Goal: Task Accomplishment & Management: Manage account settings

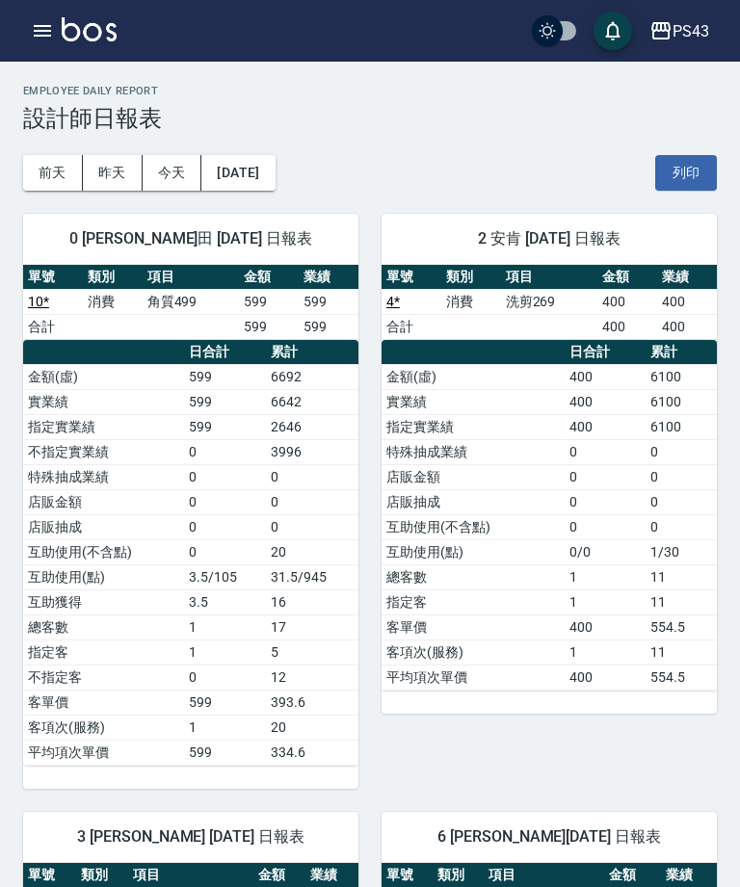
scroll to position [11, 0]
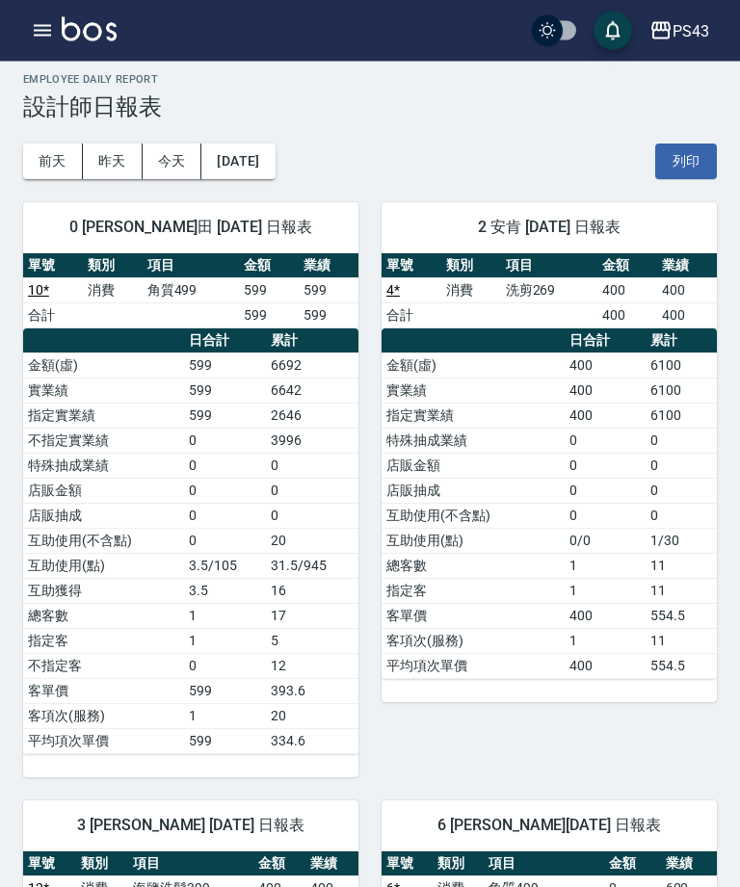
click at [33, 35] on icon "button" at bounding box center [42, 30] width 23 height 23
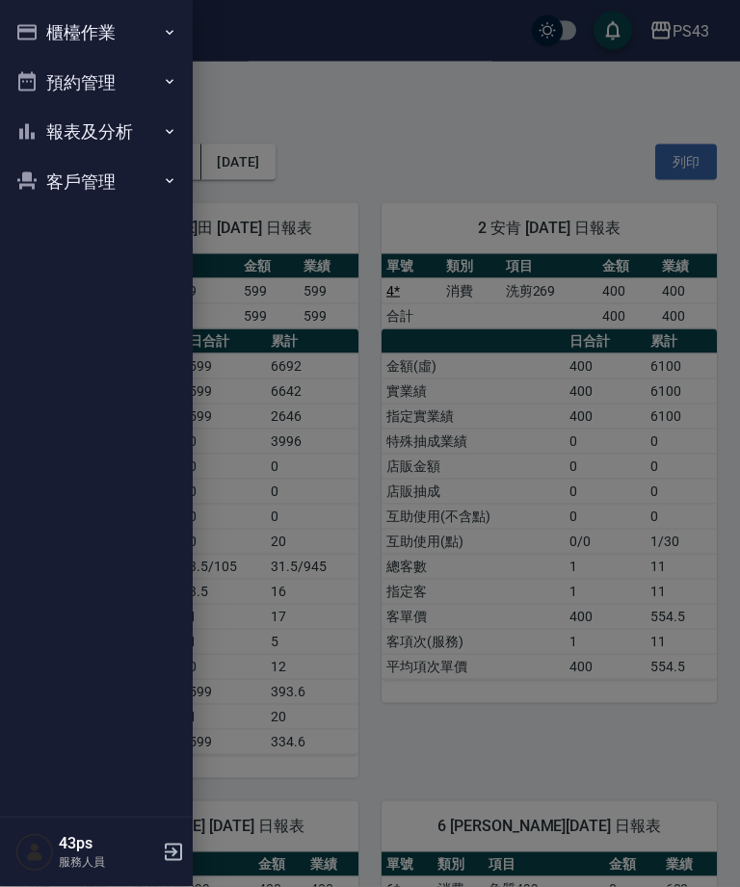
click at [46, 39] on button "櫃檯作業" at bounding box center [96, 33] width 177 height 50
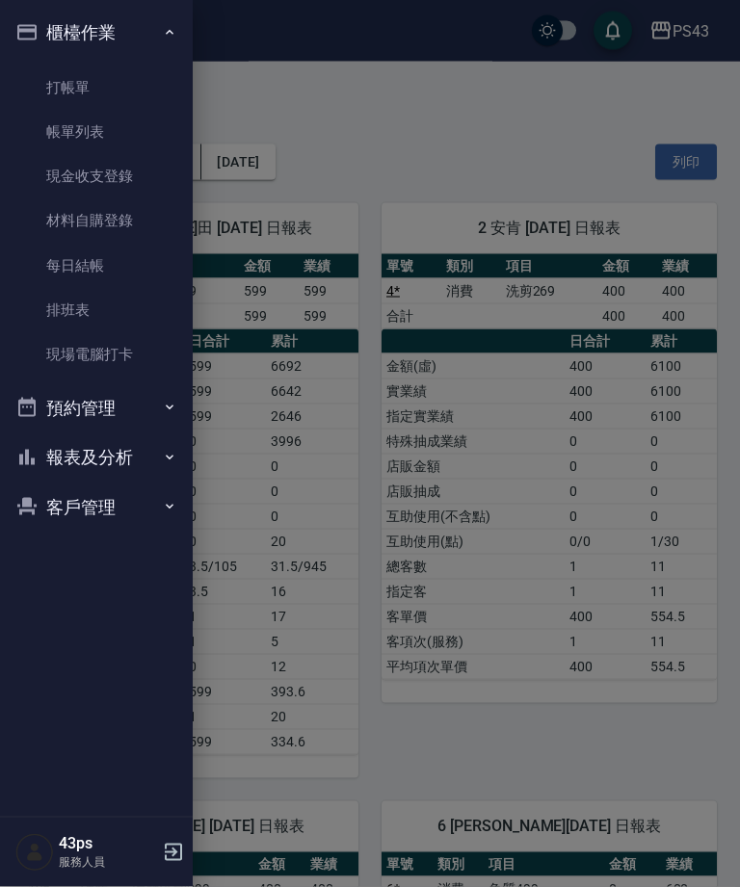
scroll to position [12, 0]
click at [128, 251] on link "每日結帳" at bounding box center [96, 266] width 177 height 44
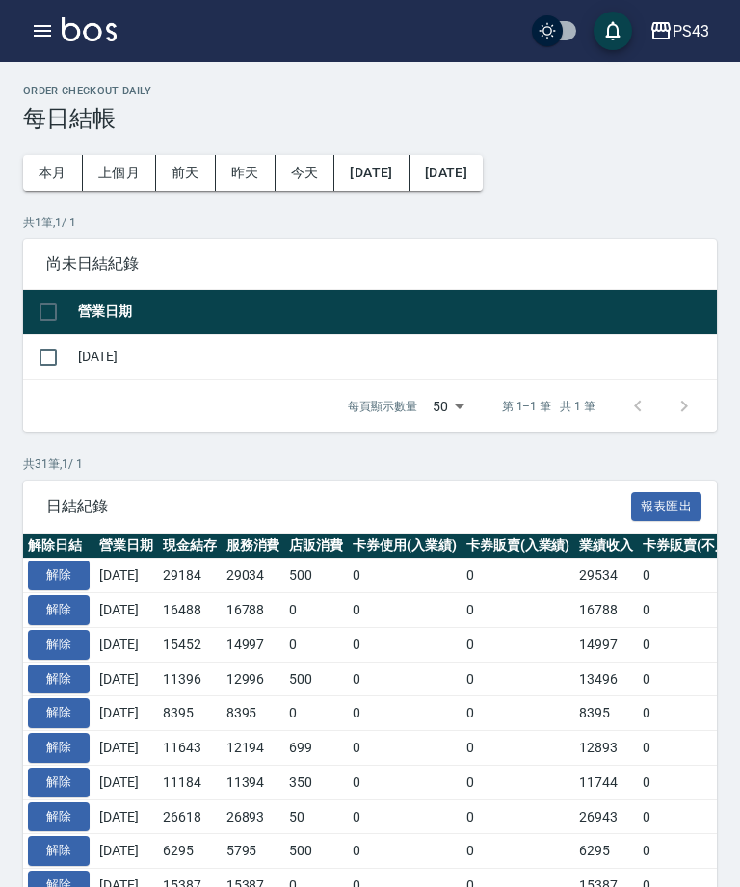
click at [65, 586] on button "解除" at bounding box center [59, 575] width 62 height 30
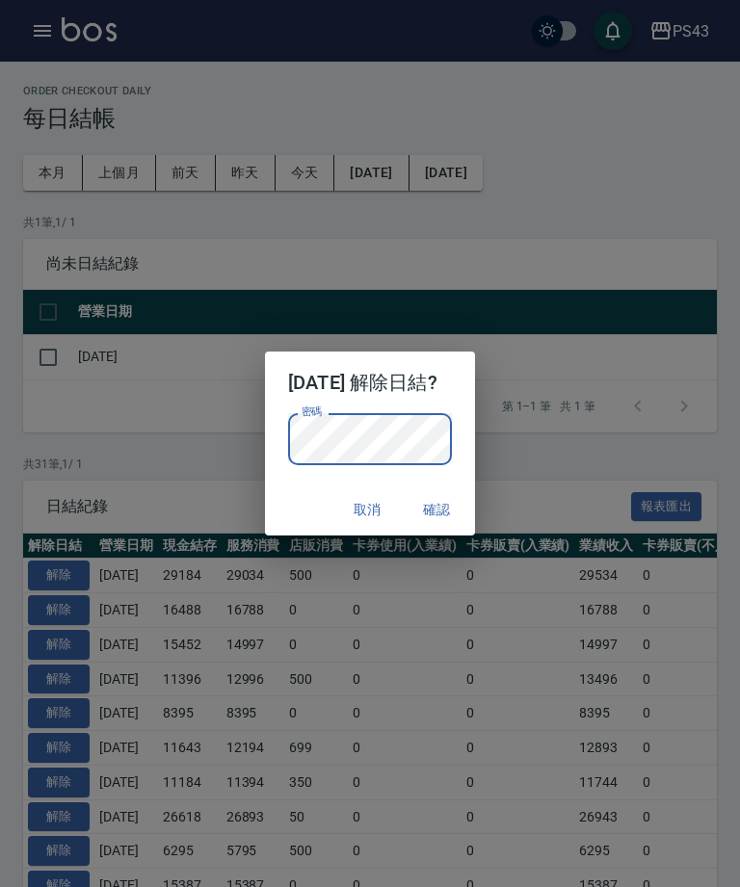
click at [457, 509] on button "確認" at bounding box center [436, 510] width 62 height 36
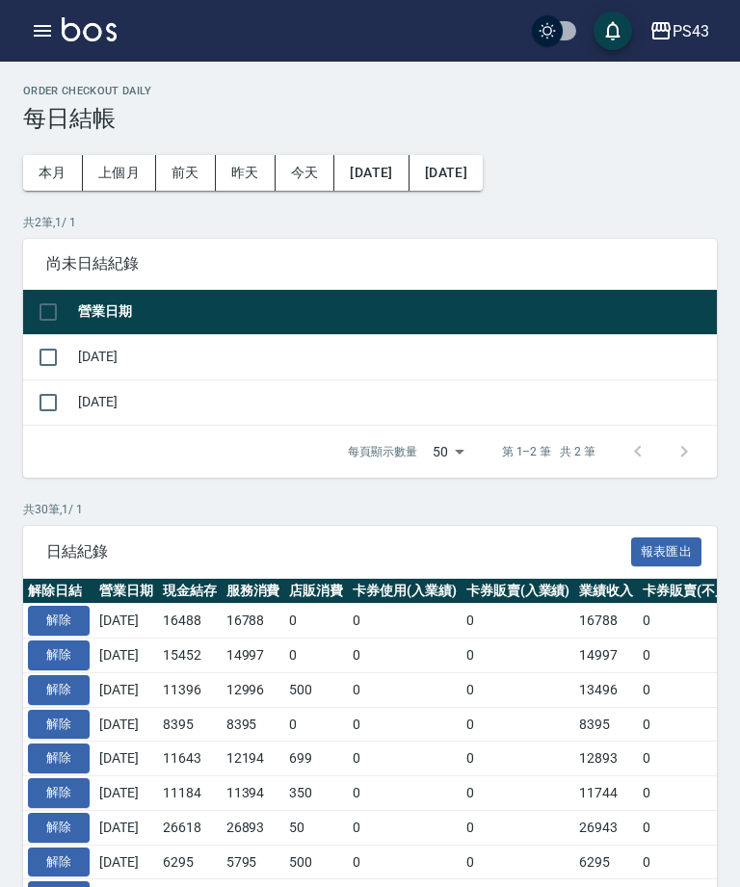
click at [39, 41] on icon "button" at bounding box center [42, 30] width 23 height 23
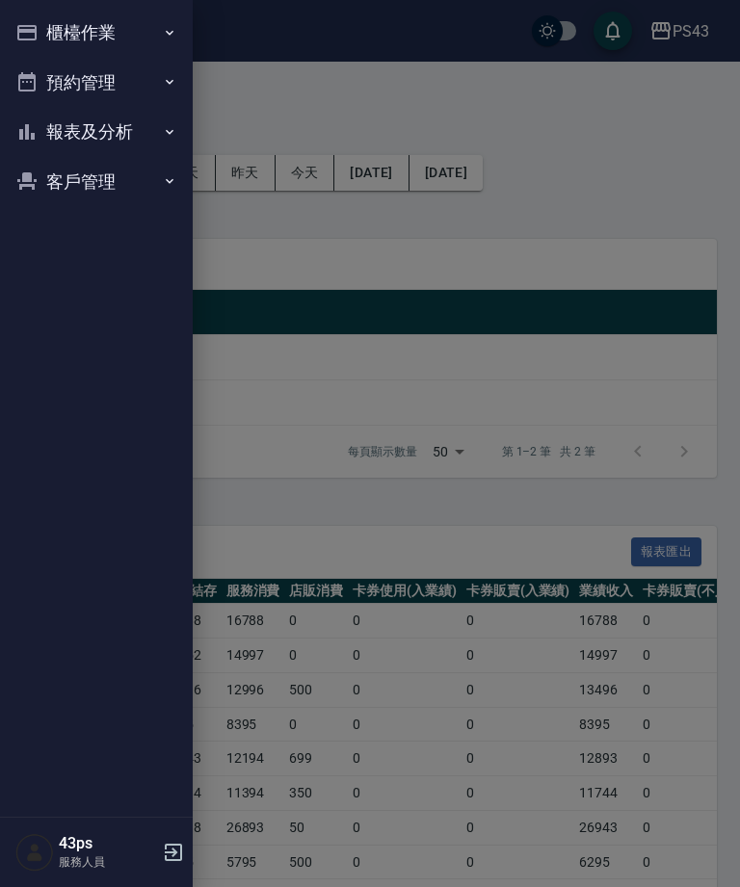
click at [61, 27] on button "櫃檯作業" at bounding box center [96, 33] width 177 height 50
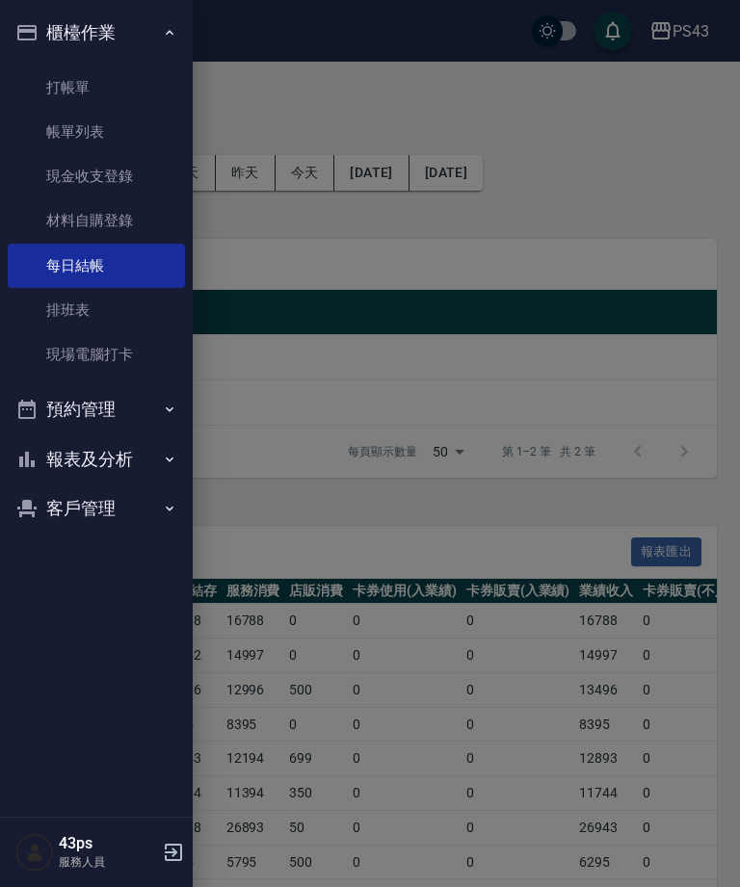
click at [106, 179] on link "現金收支登錄" at bounding box center [96, 176] width 177 height 44
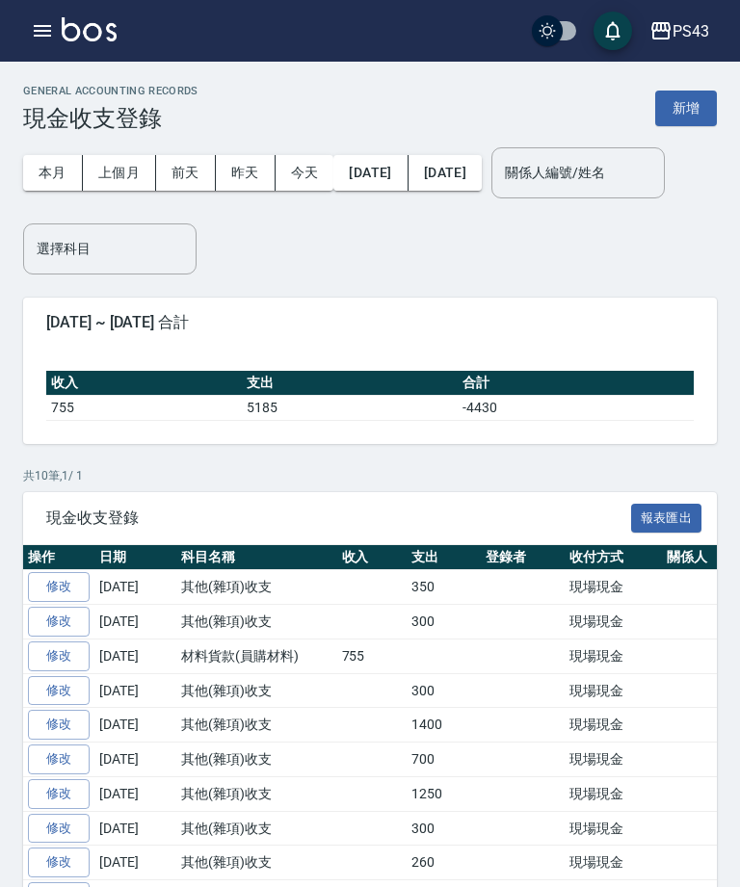
click at [694, 117] on button "新增" at bounding box center [686, 109] width 62 height 36
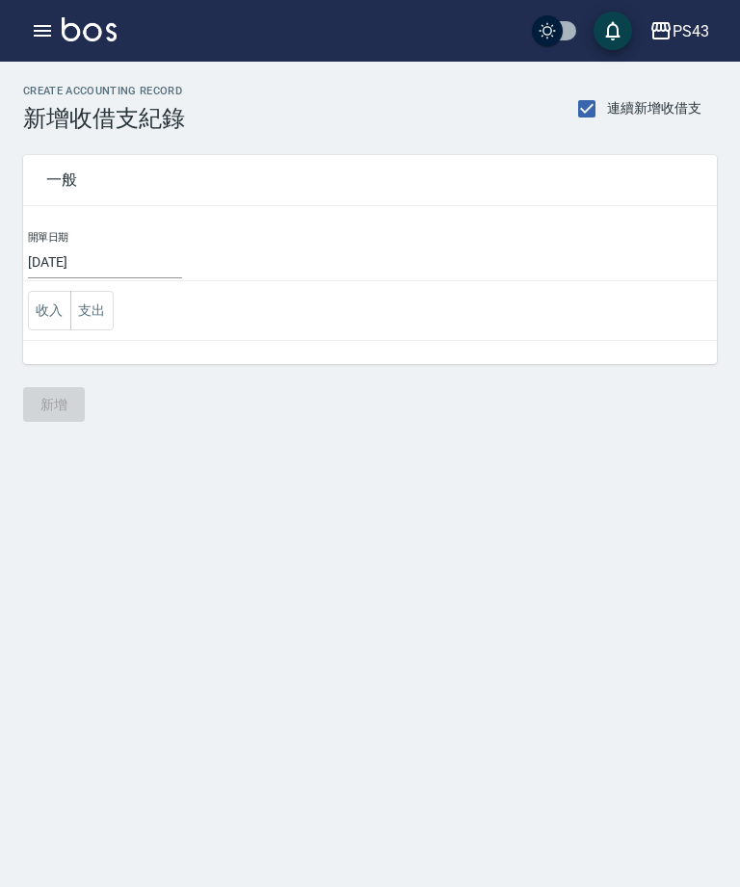
click at [72, 257] on input "[DATE]" at bounding box center [105, 263] width 154 height 32
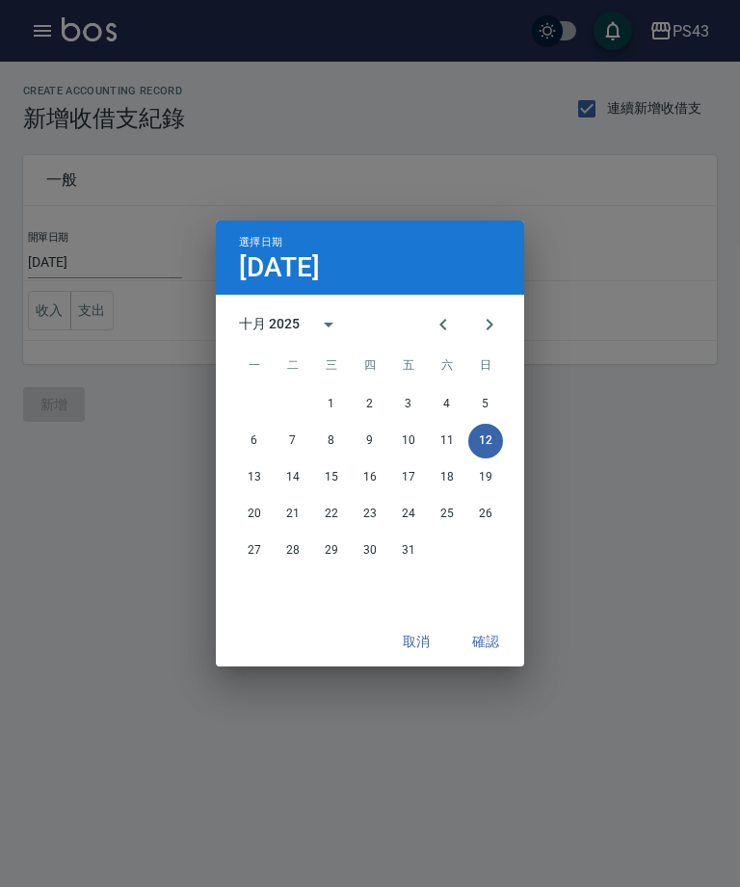
click at [447, 435] on button "11" at bounding box center [446, 441] width 35 height 35
type input "[DATE]"
click at [498, 645] on button "確認" at bounding box center [485, 642] width 62 height 36
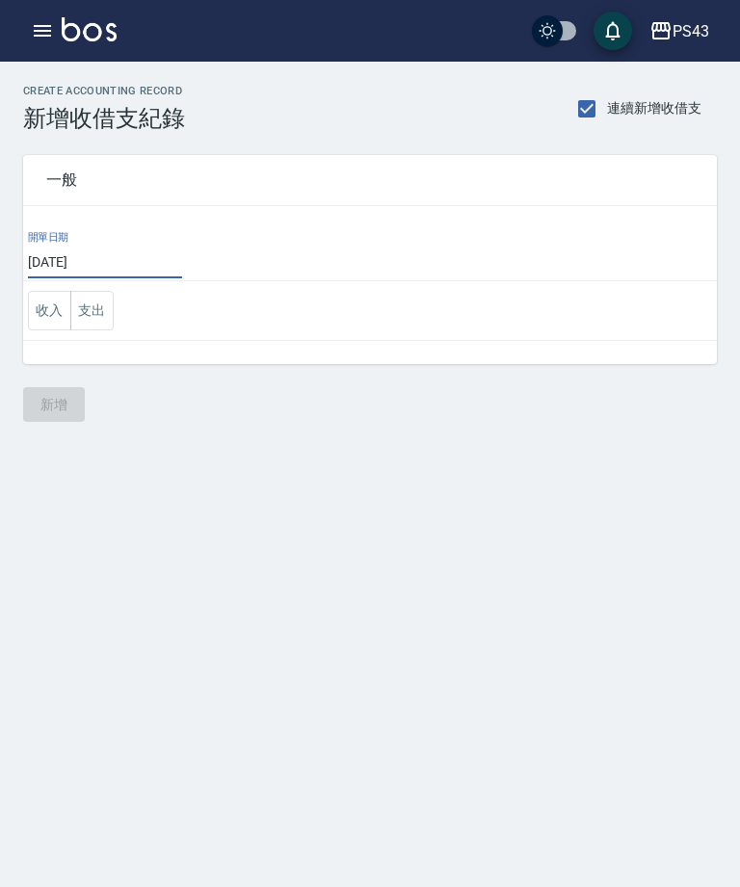
click at [95, 306] on button "支出" at bounding box center [91, 310] width 43 height 39
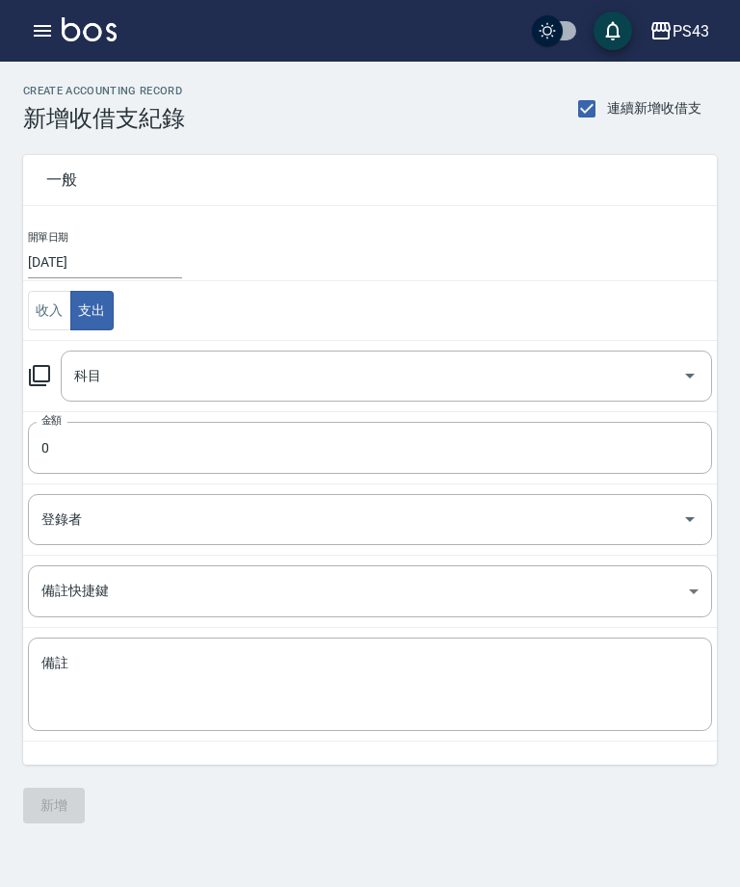
click at [39, 385] on icon at bounding box center [39, 375] width 21 height 21
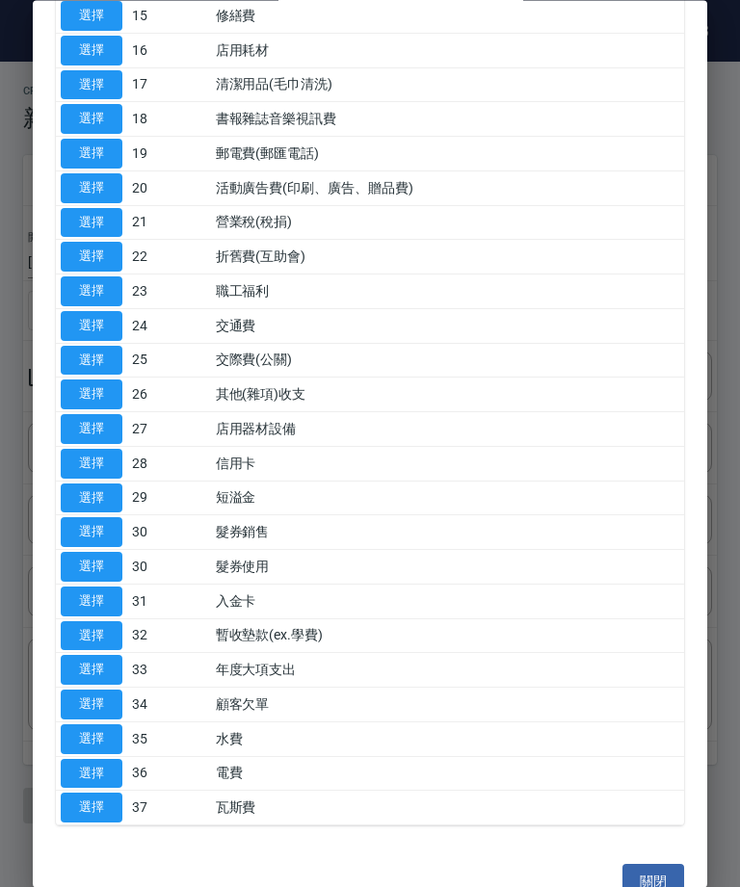
scroll to position [664, 0]
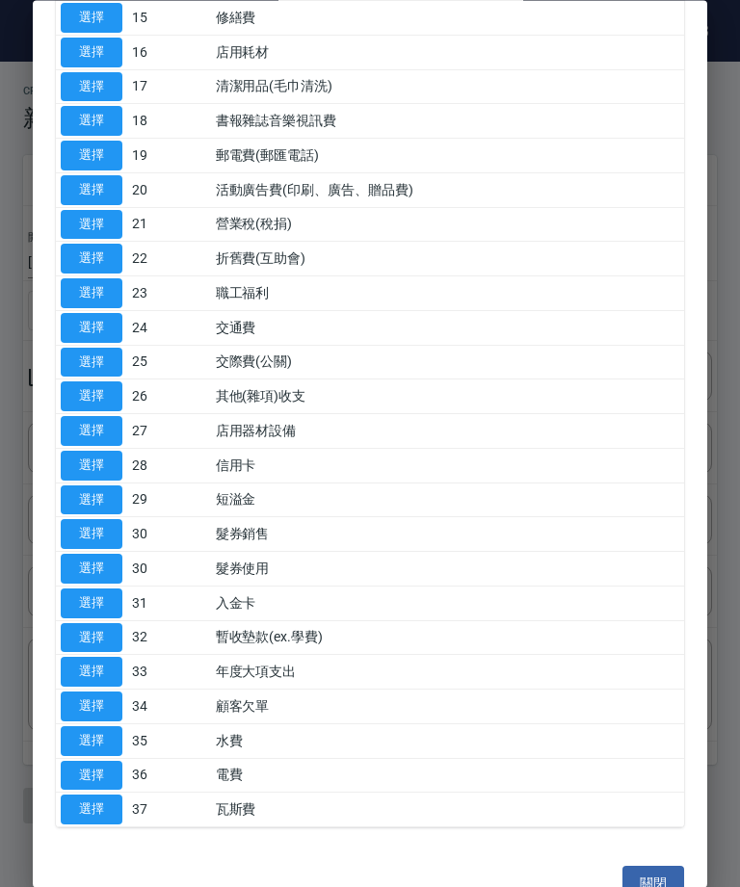
click at [91, 387] on button "選擇" at bounding box center [92, 397] width 62 height 30
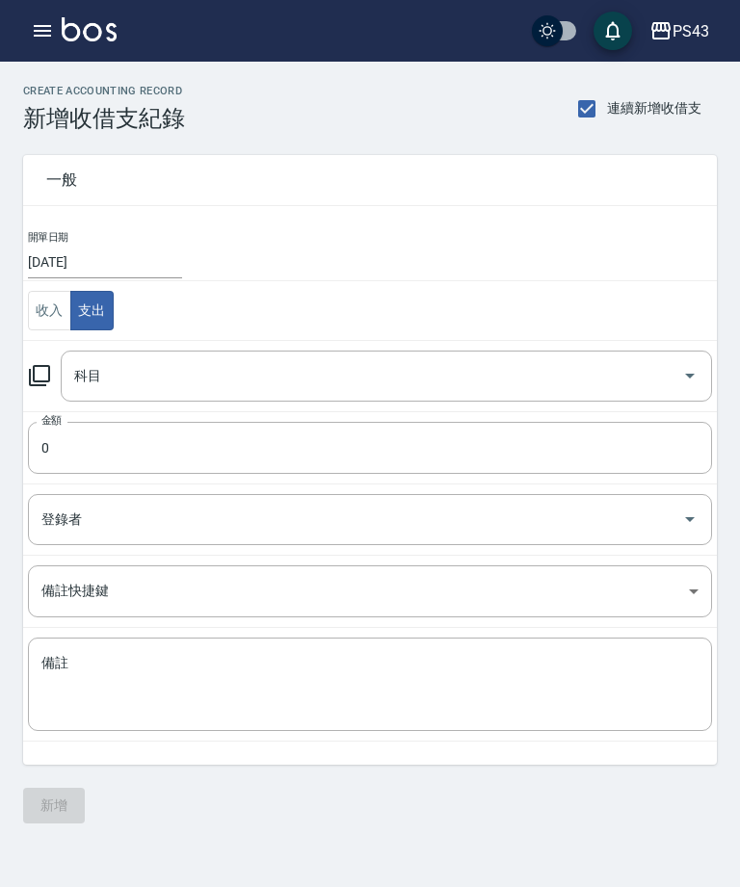
type input "26 其他(雜項)收支"
click at [80, 452] on input "0" at bounding box center [370, 448] width 684 height 52
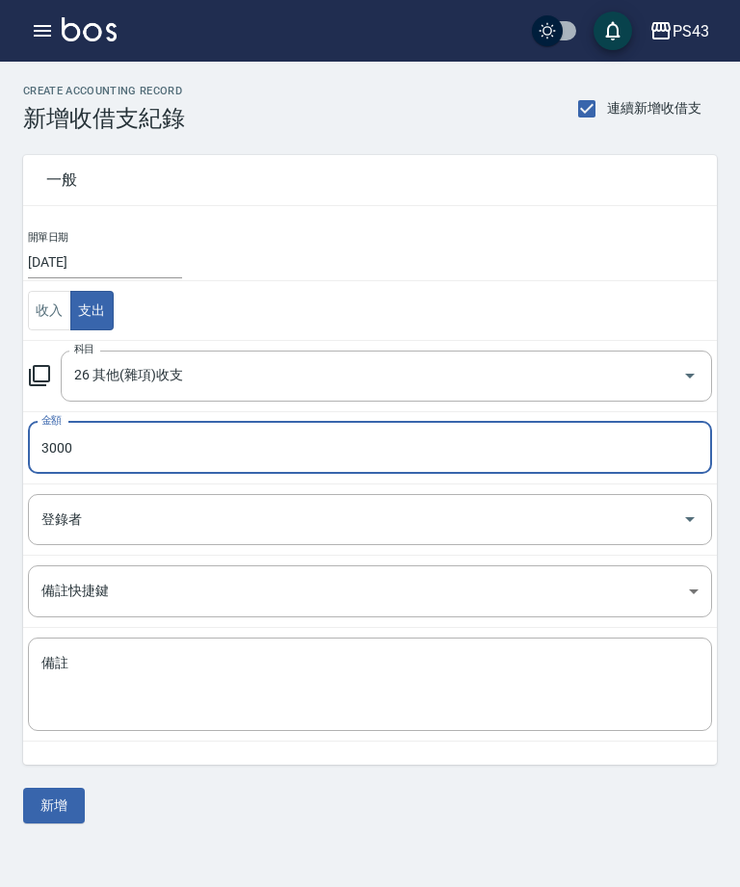
type input "3000"
click at [91, 654] on textarea "備註" at bounding box center [369, 685] width 657 height 62
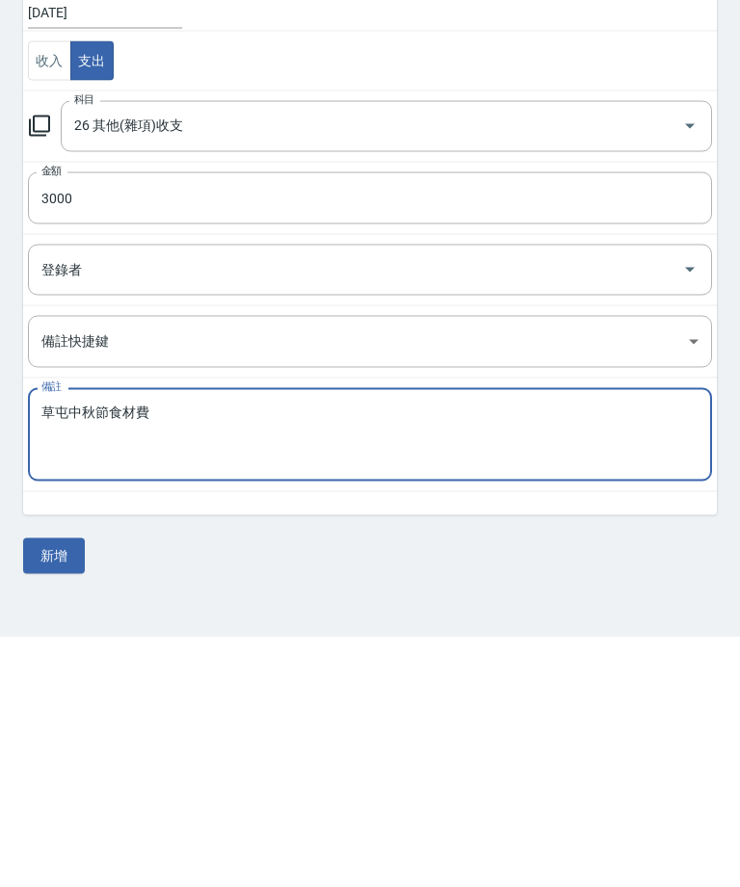
type textarea "草屯中秋節食材費"
click at [55, 788] on button "新增" at bounding box center [54, 806] width 62 height 36
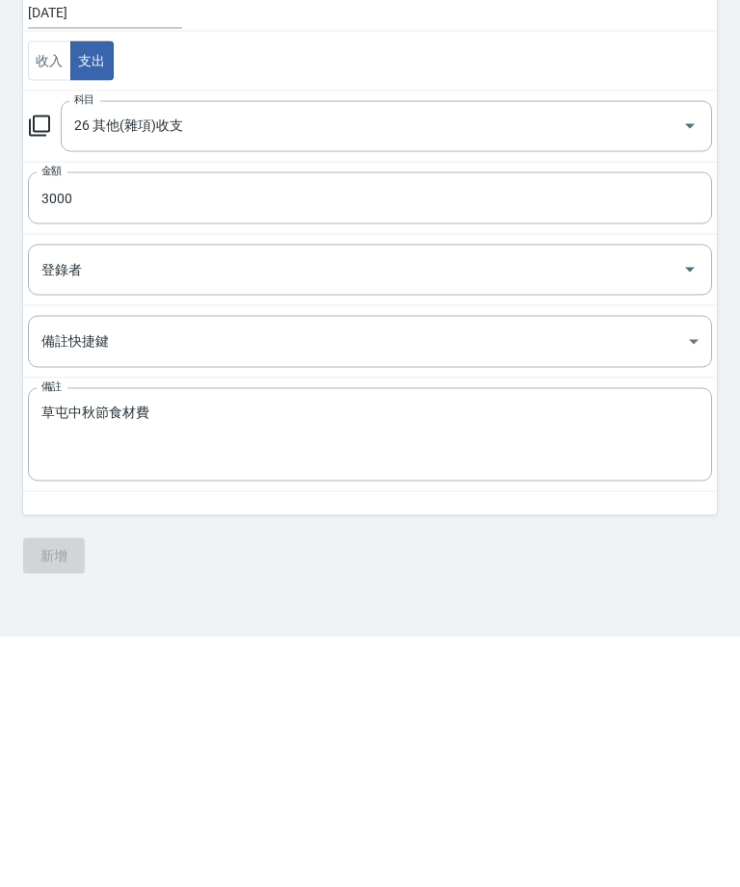
scroll to position [62, 0]
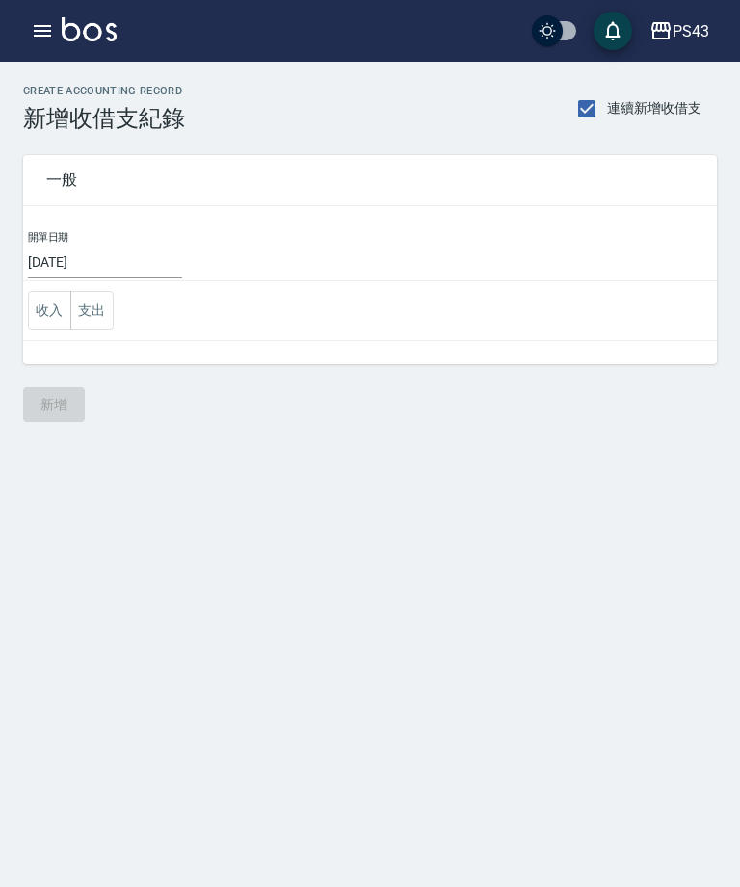
click at [33, 18] on button "button" at bounding box center [42, 31] width 39 height 39
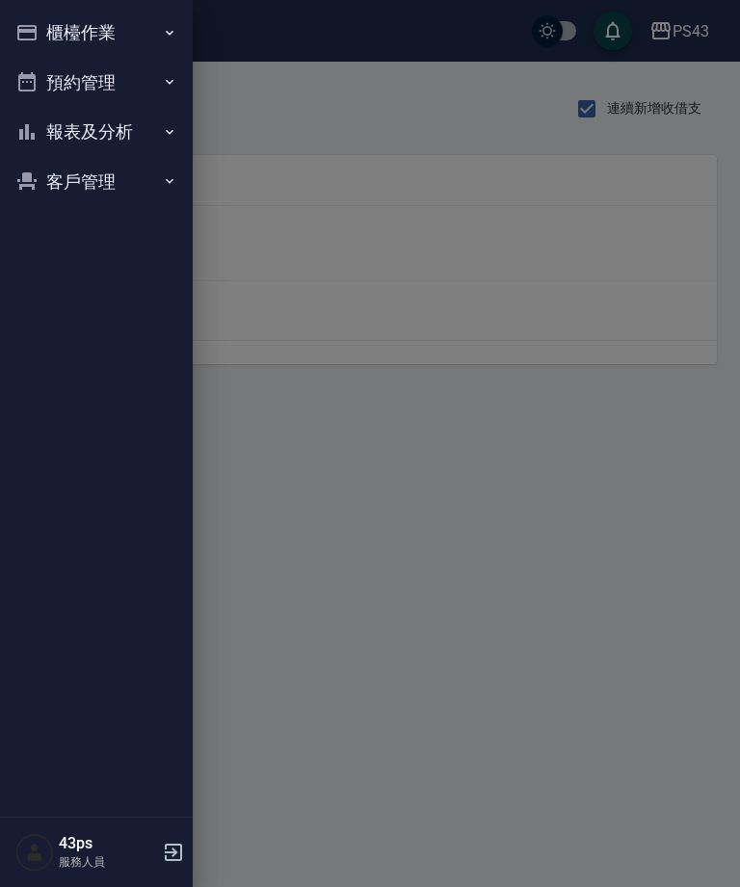
click at [53, 37] on button "櫃檯作業" at bounding box center [96, 33] width 177 height 50
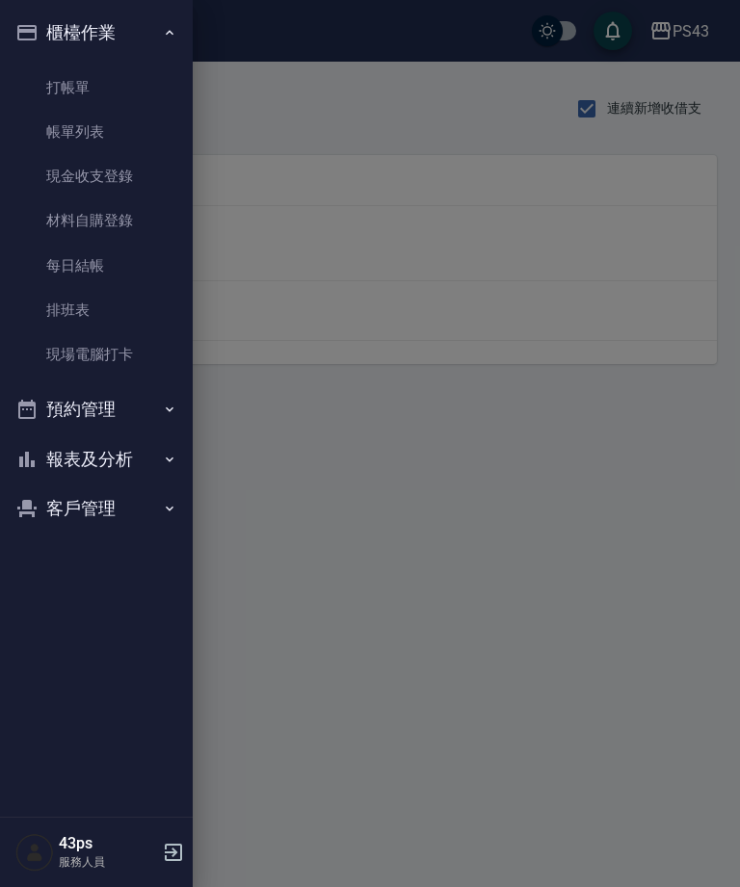
click at [81, 282] on link "每日結帳" at bounding box center [96, 266] width 177 height 44
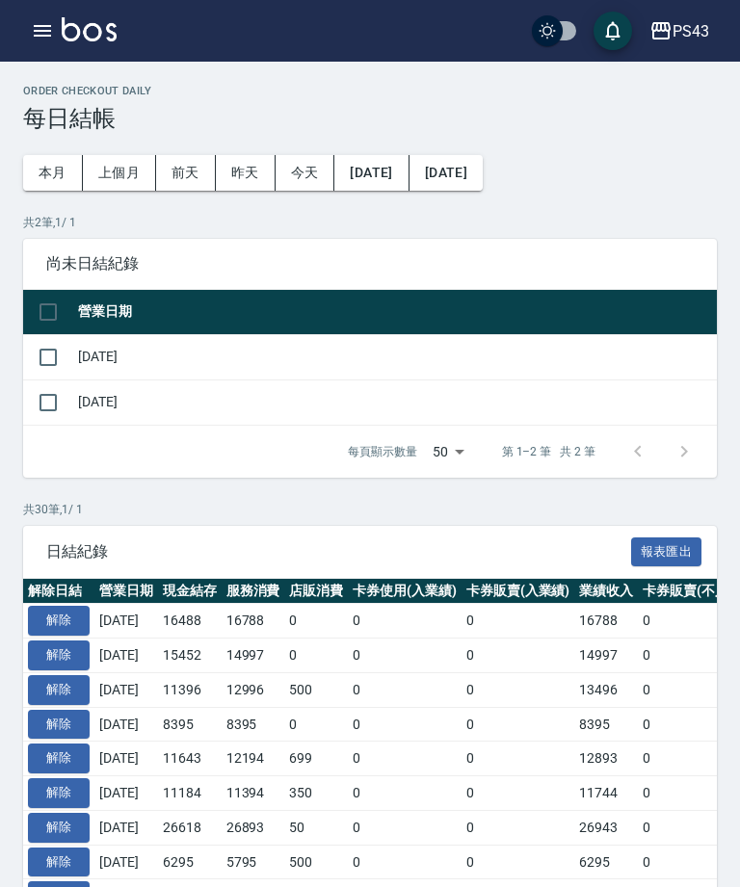
click at [60, 356] on input "checkbox" at bounding box center [48, 357] width 40 height 40
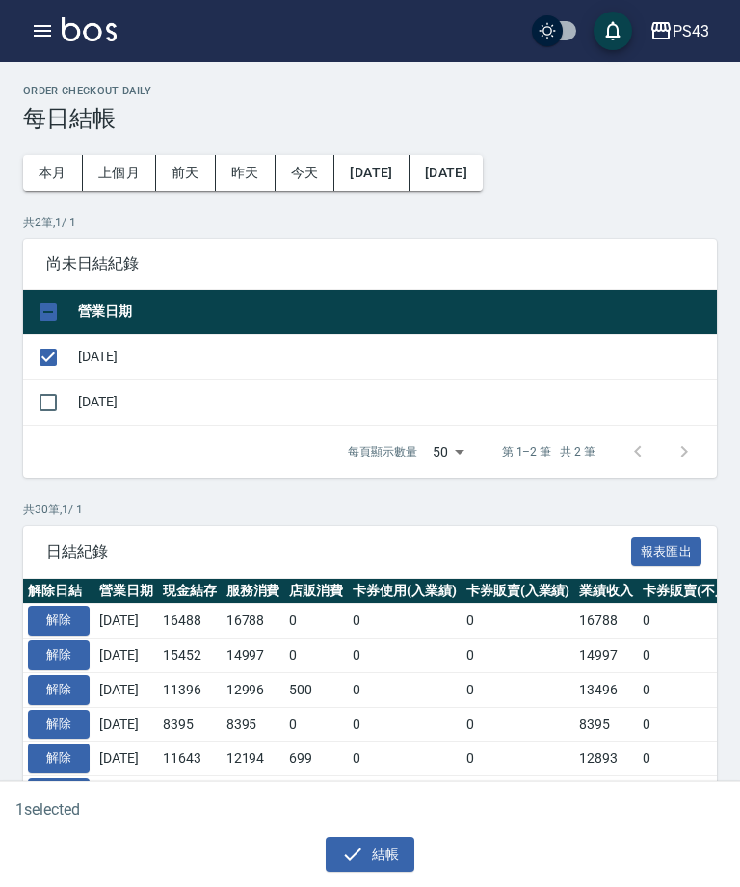
click at [356, 869] on button "結帳" at bounding box center [370, 855] width 90 height 36
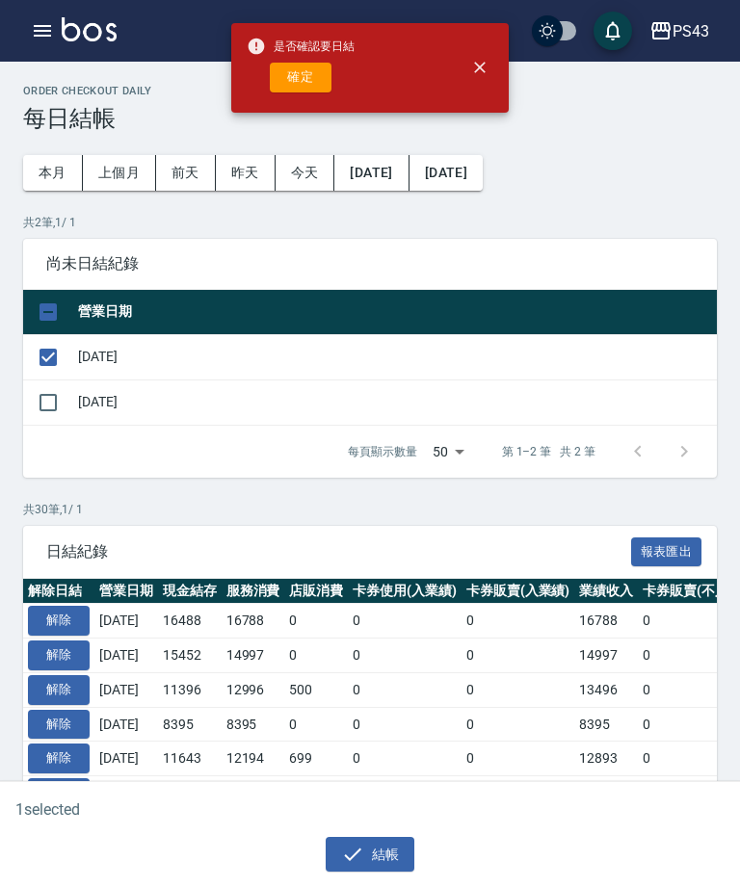
click at [284, 90] on button "確定" at bounding box center [301, 78] width 62 height 30
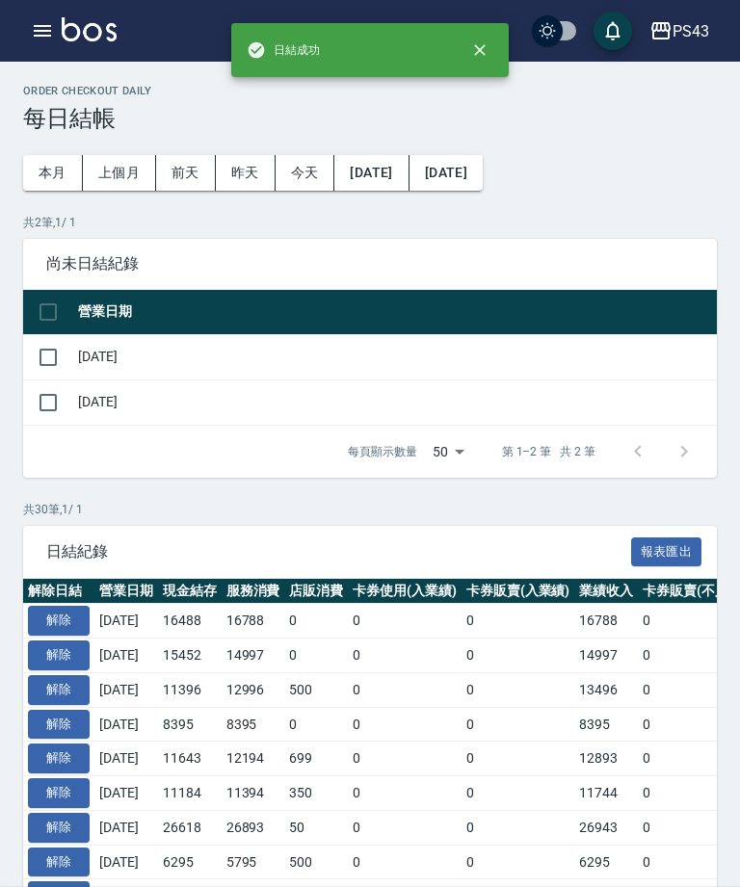
checkbox input "false"
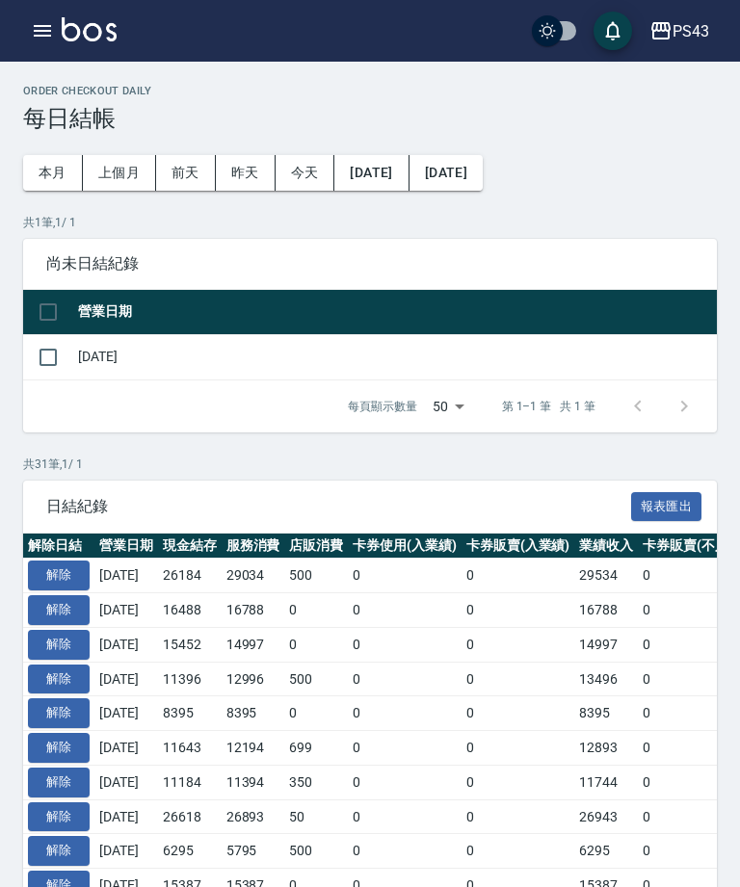
click at [27, 35] on button "button" at bounding box center [42, 31] width 39 height 39
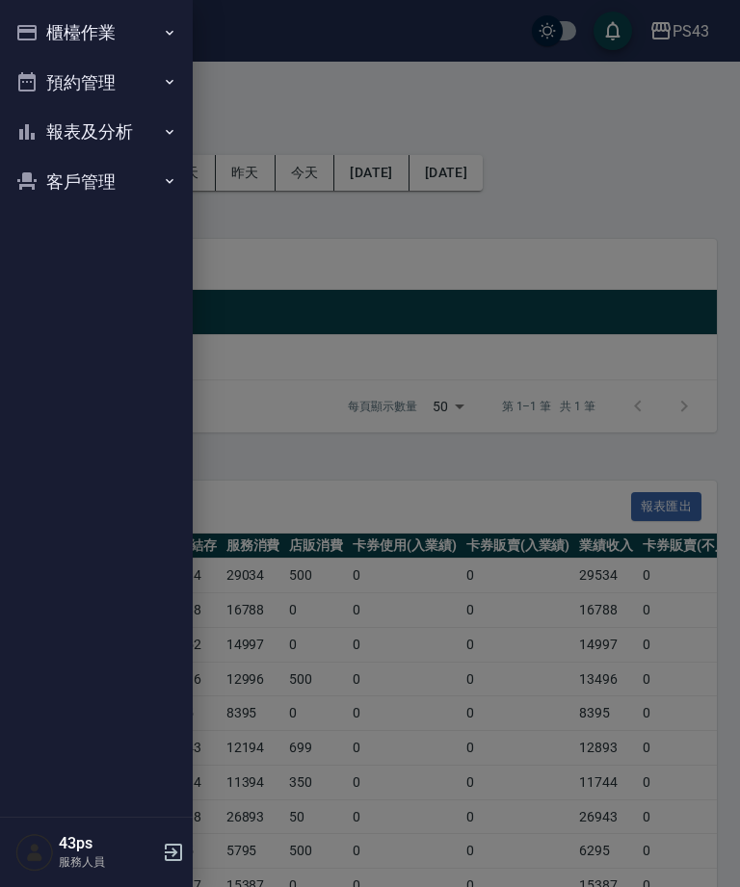
click at [39, 39] on button "櫃檯作業" at bounding box center [96, 33] width 177 height 50
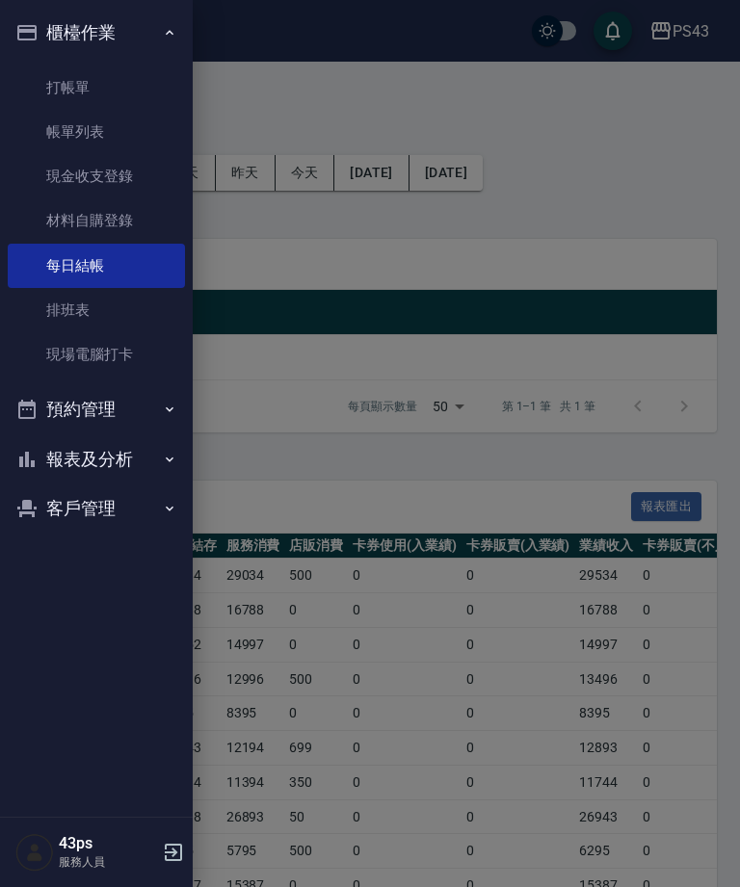
click at [56, 179] on link "現金收支登錄" at bounding box center [96, 176] width 177 height 44
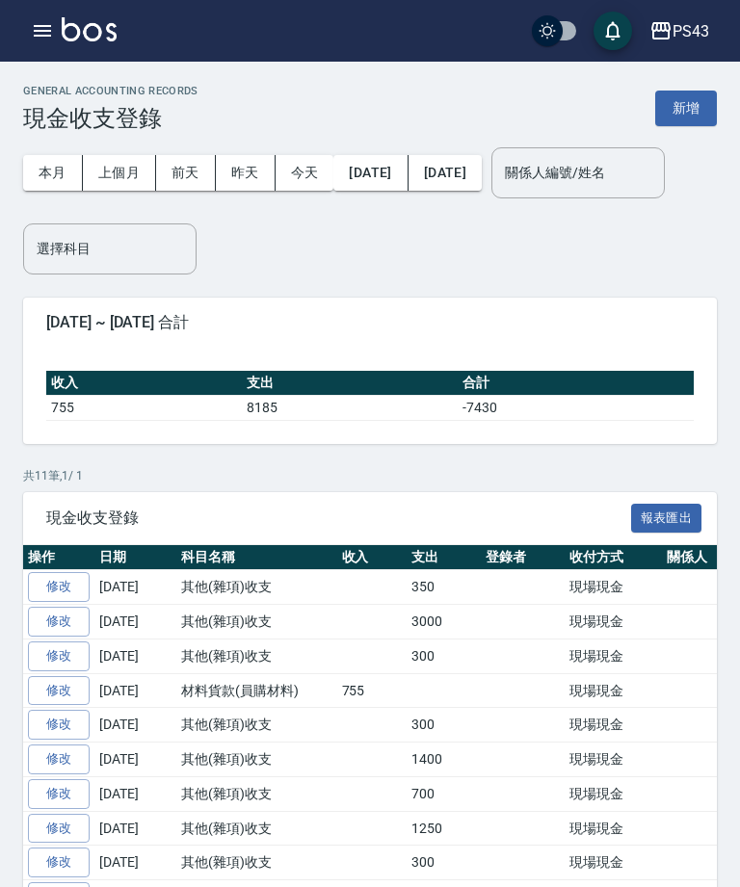
click at [699, 114] on button "新增" at bounding box center [686, 109] width 62 height 36
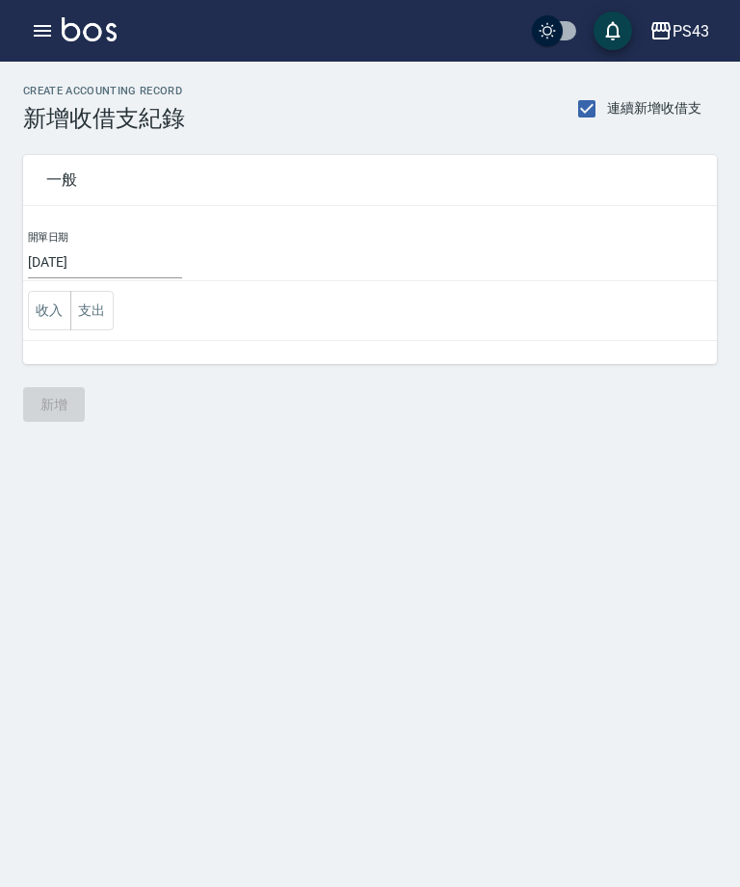
click at [86, 315] on button "支出" at bounding box center [91, 310] width 43 height 39
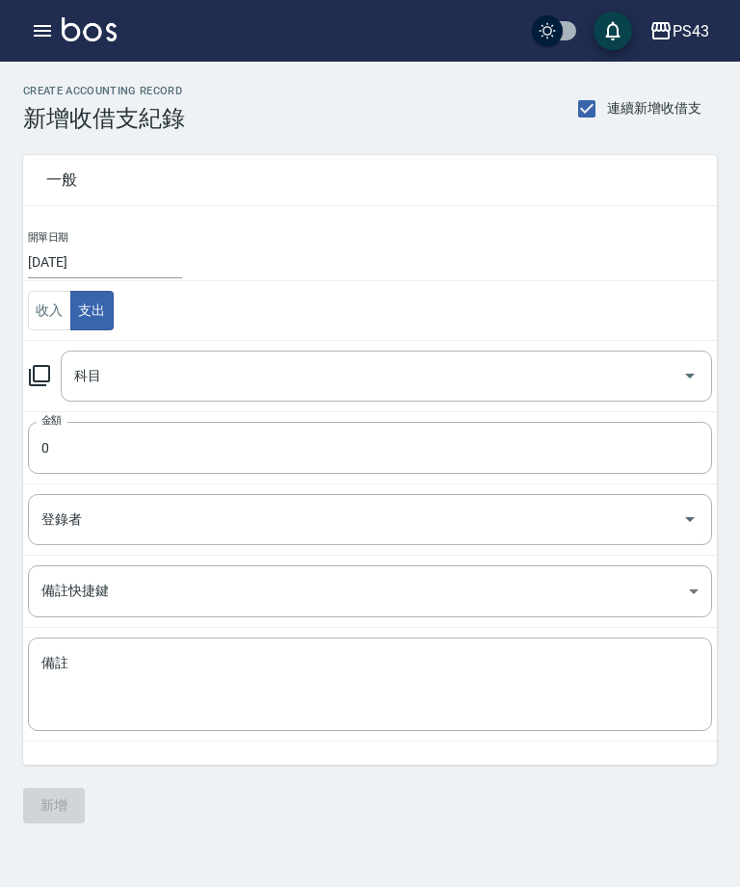
click at [43, 370] on icon at bounding box center [39, 375] width 23 height 23
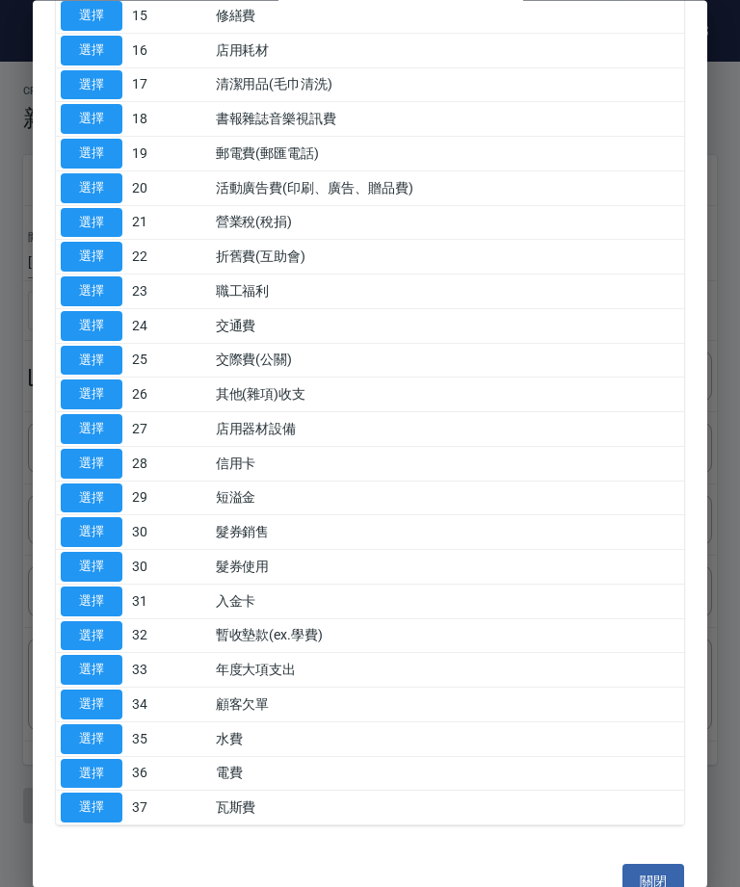
scroll to position [664, 0]
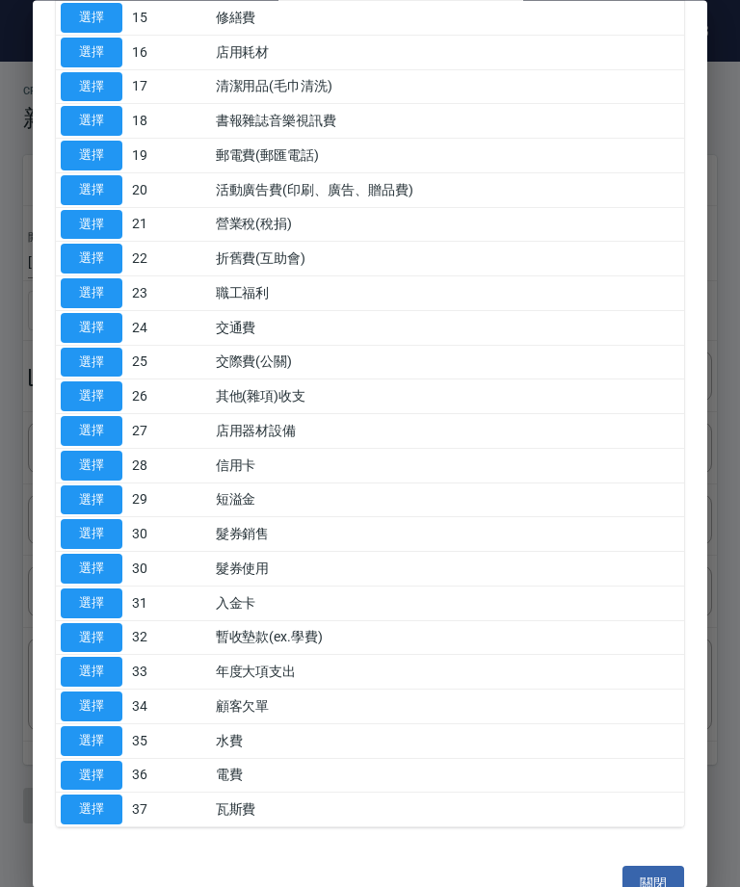
click at [82, 383] on button "選擇" at bounding box center [92, 397] width 62 height 30
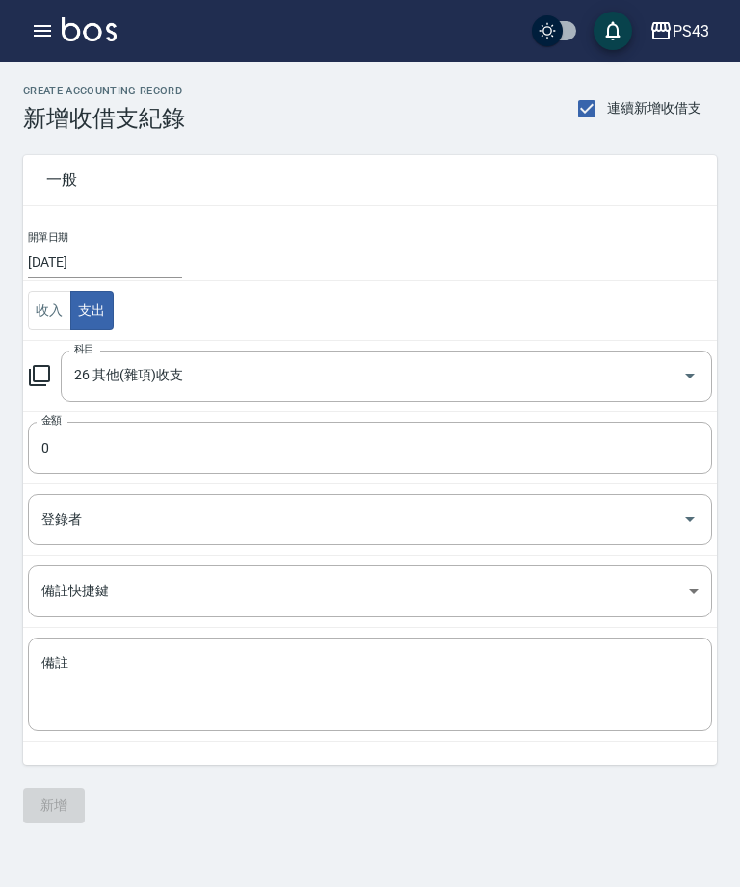
type input "26 其他(雜項)收支"
click at [592, 454] on input "0" at bounding box center [370, 448] width 684 height 52
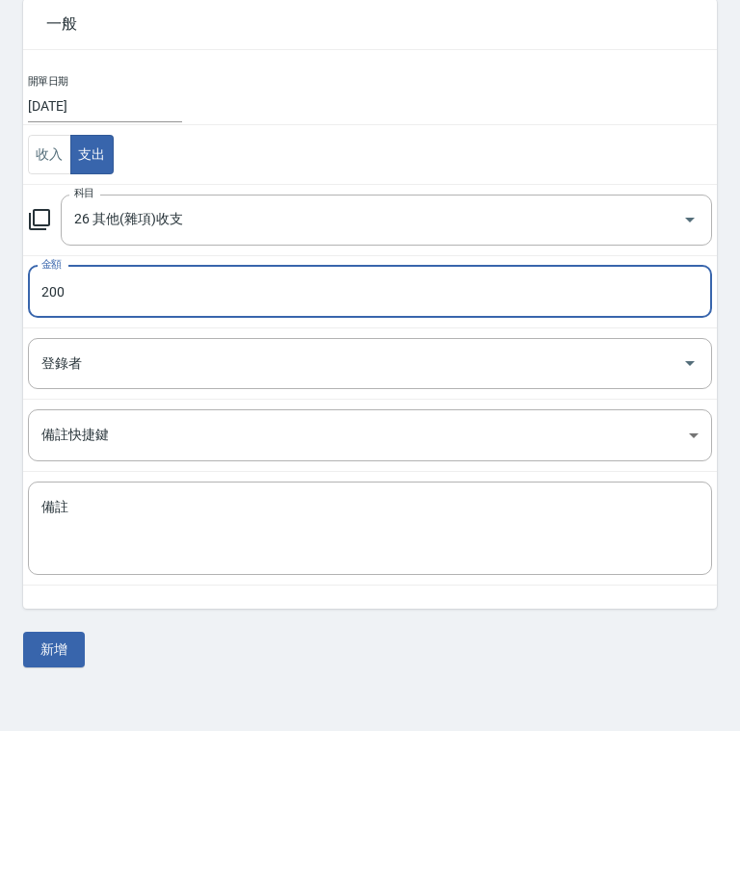
type input "200"
click at [118, 654] on textarea "備註" at bounding box center [369, 685] width 657 height 62
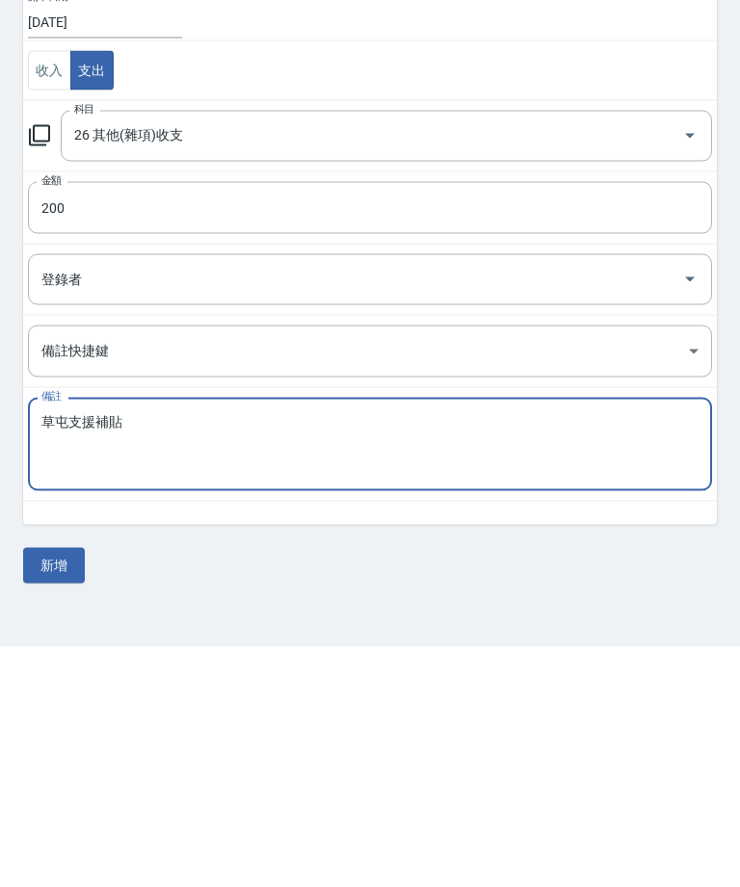
type textarea "草屯支援補貼"
click at [66, 788] on button "新增" at bounding box center [54, 806] width 62 height 36
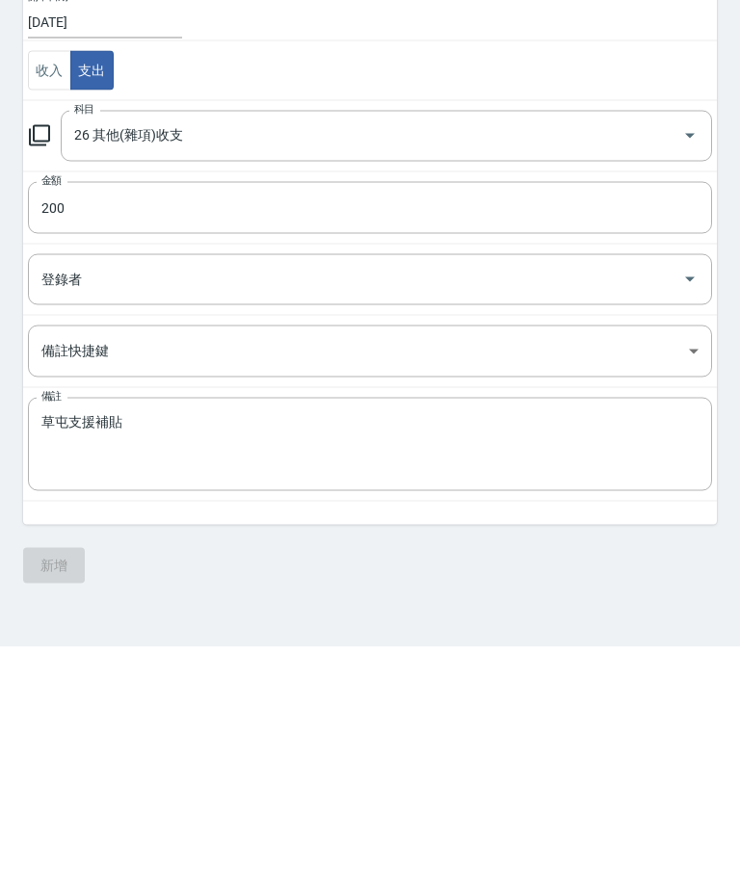
scroll to position [62, 0]
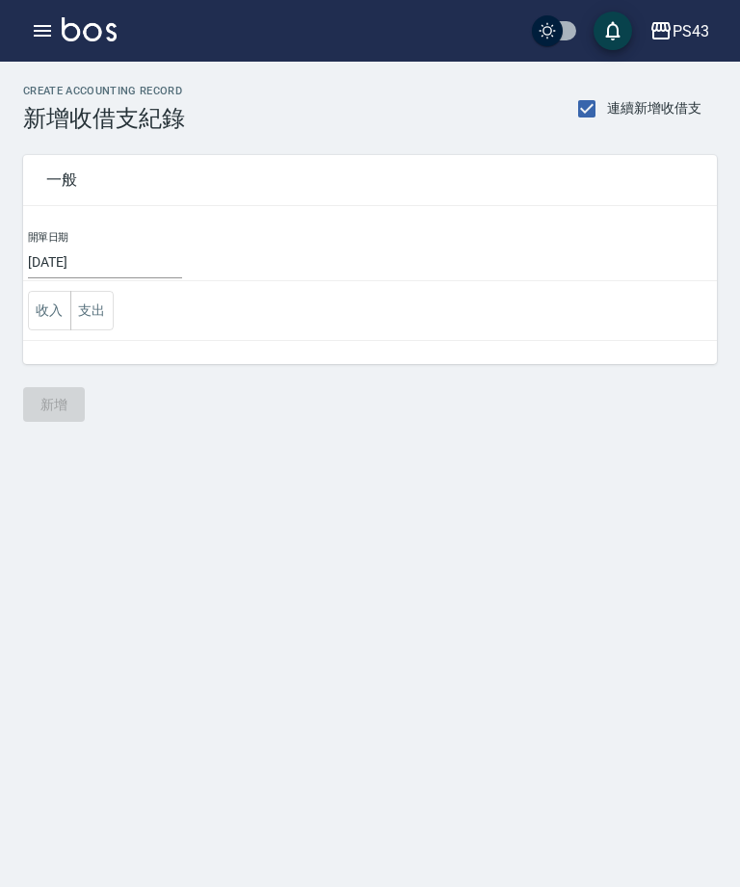
click at [24, 24] on button "button" at bounding box center [42, 31] width 39 height 39
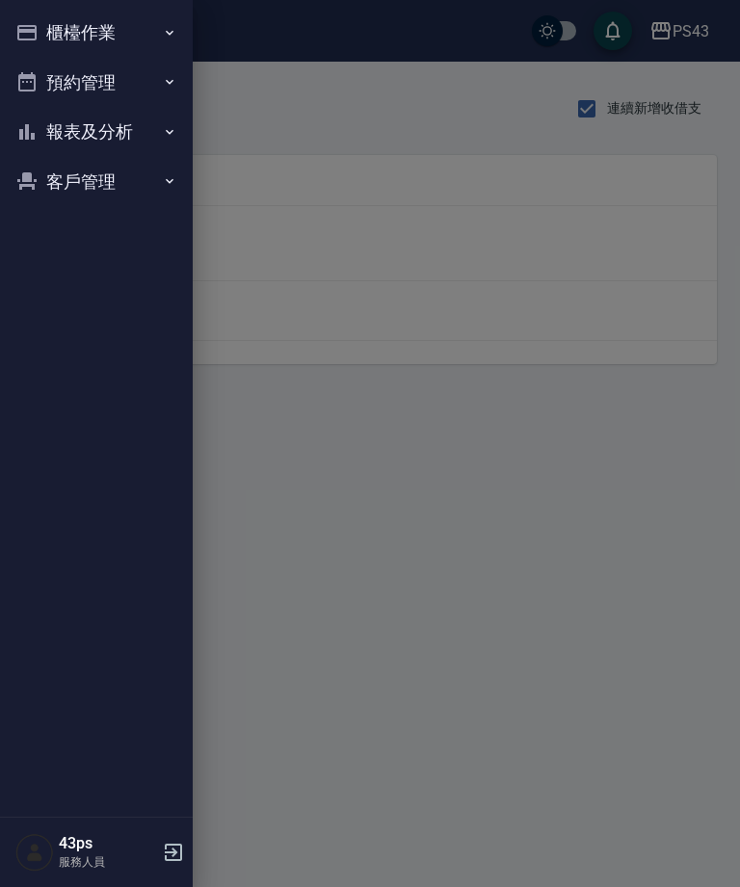
click at [37, 27] on button "櫃檯作業" at bounding box center [96, 33] width 177 height 50
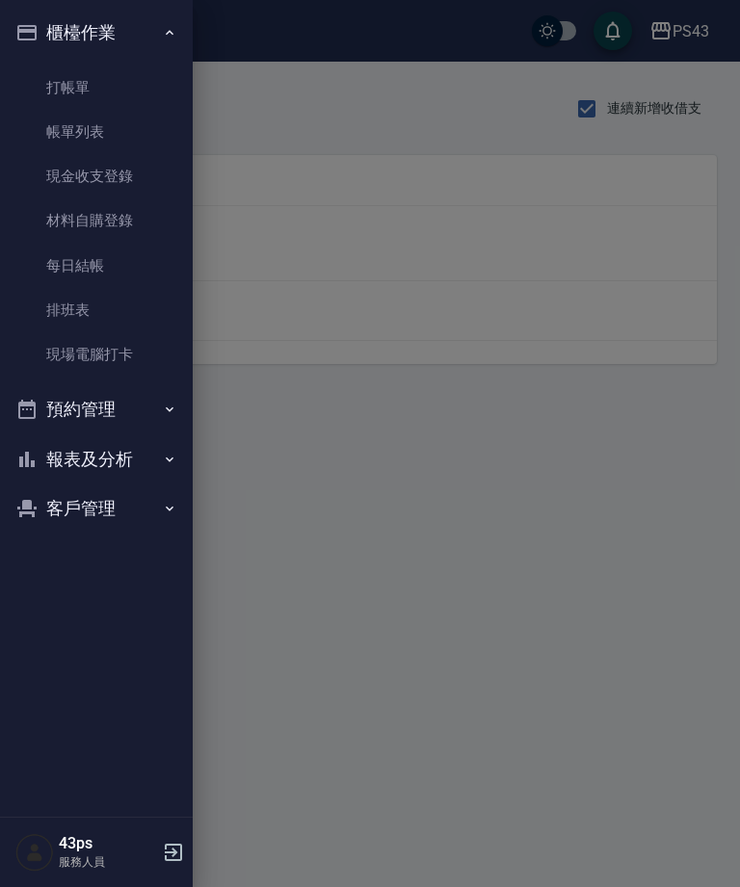
click at [96, 138] on link "帳單列表" at bounding box center [96, 132] width 177 height 44
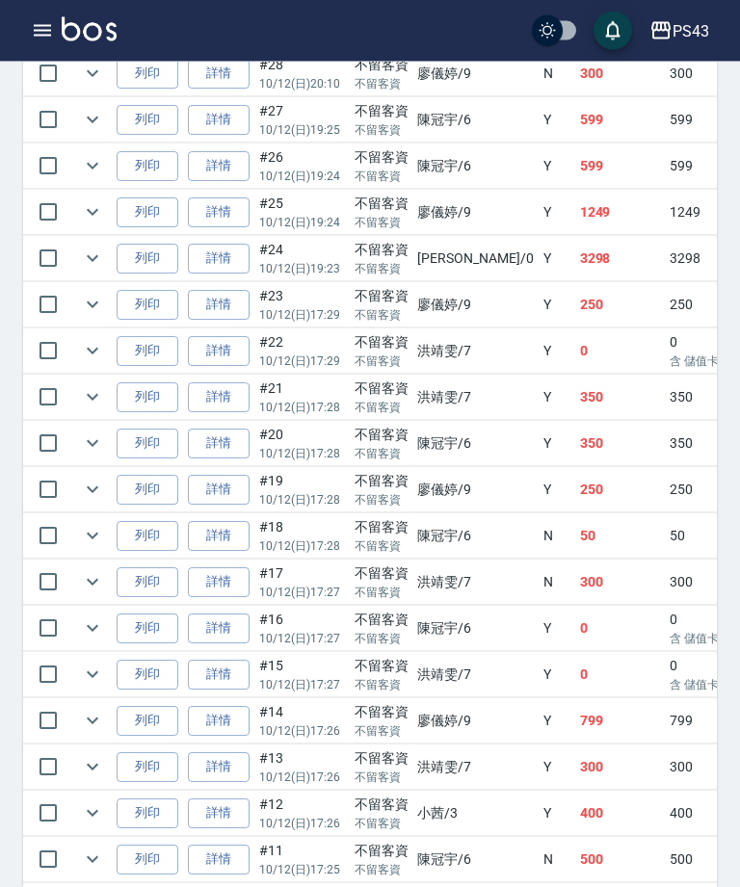
scroll to position [676, 0]
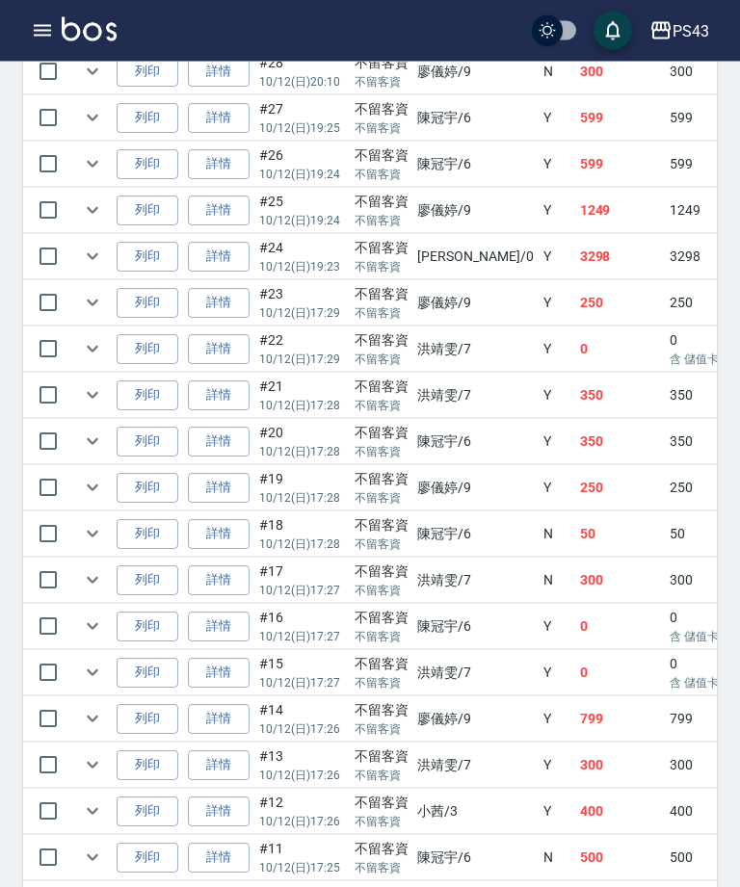
click at [217, 437] on link "詳情" at bounding box center [219, 443] width 62 height 30
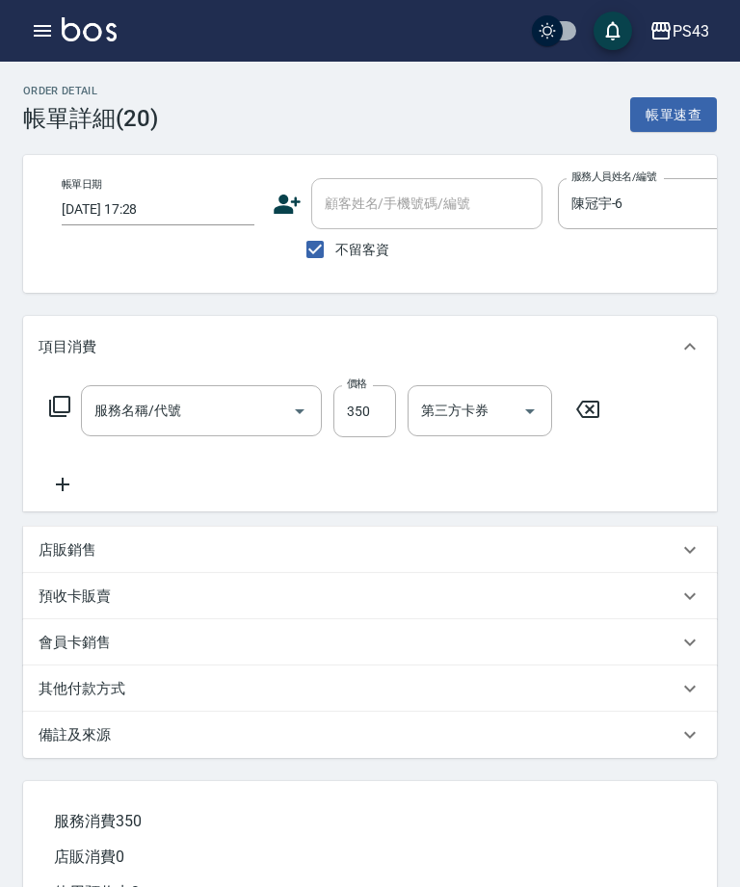
type input "[DATE] 17:28"
checkbox input "true"
type input "陳冠宇-6"
type input "洗剪269(226)"
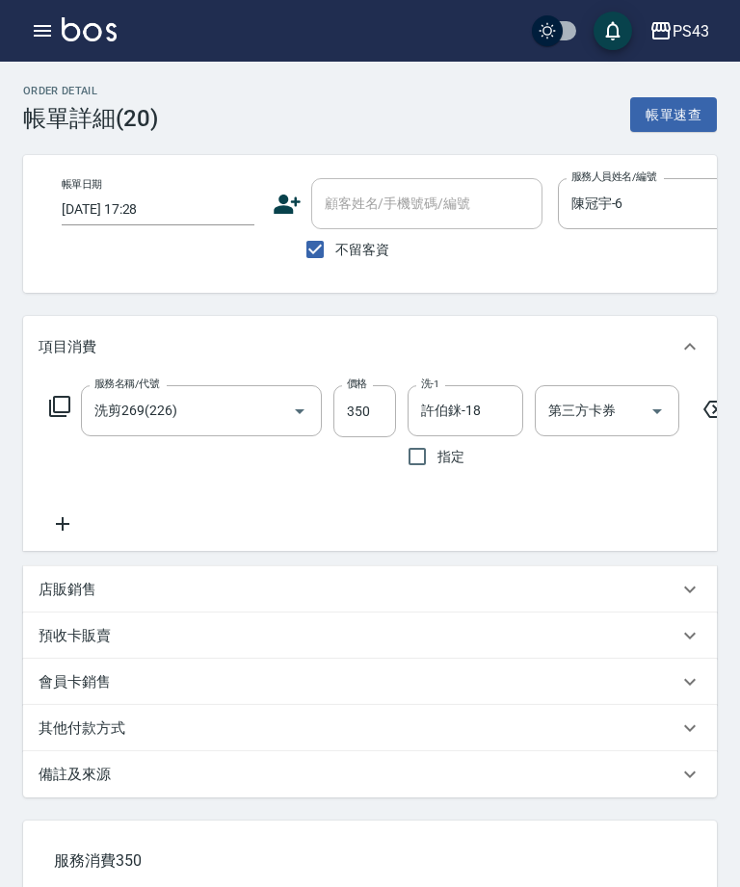
click at [31, 40] on icon "button" at bounding box center [42, 30] width 23 height 23
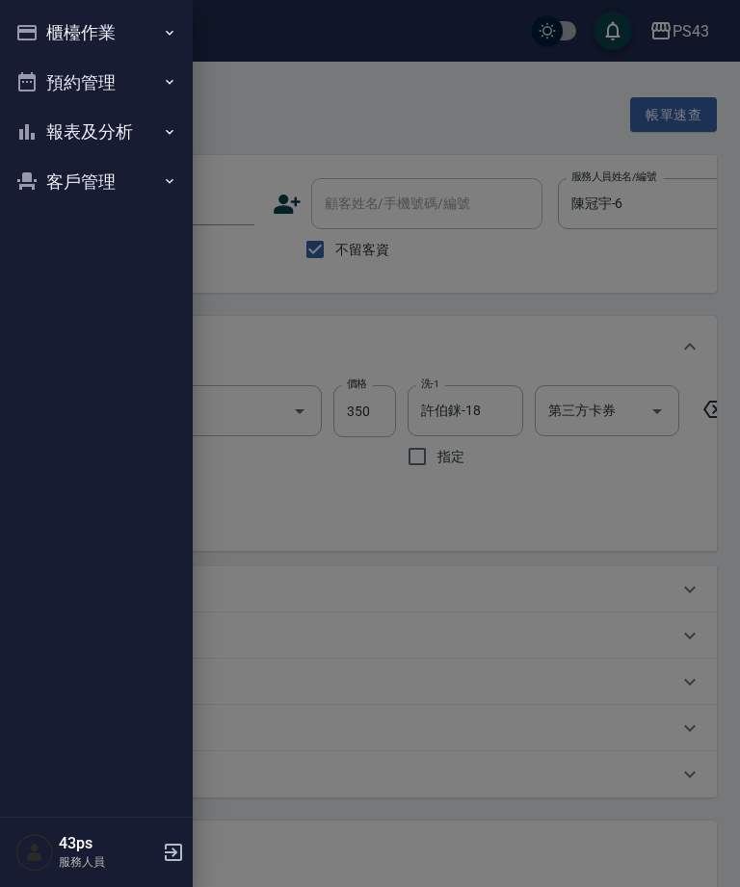
click at [48, 30] on button "櫃檯作業" at bounding box center [96, 33] width 177 height 50
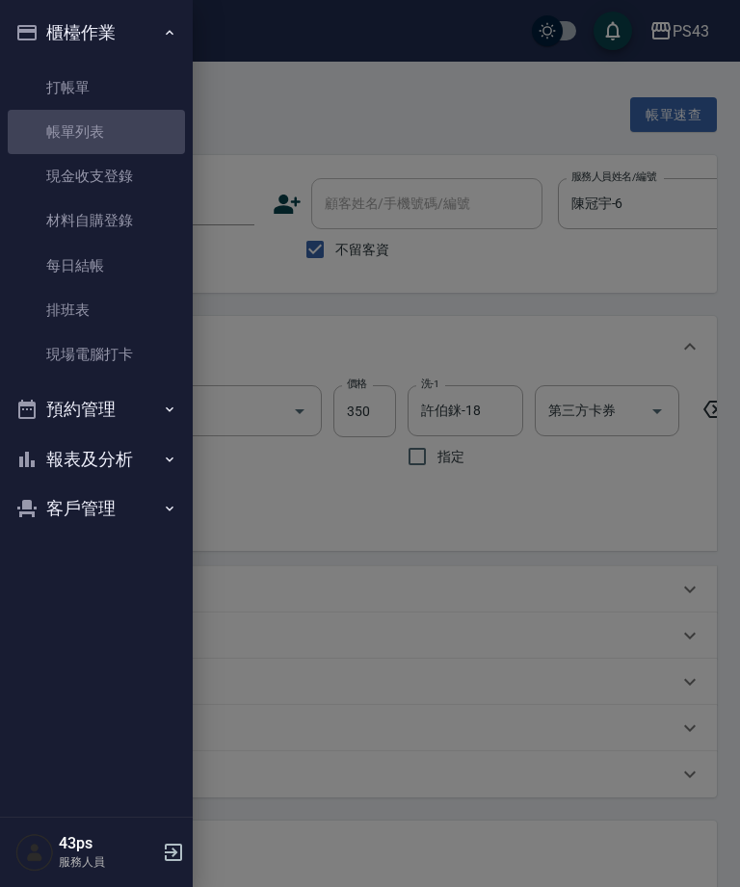
click at [79, 131] on link "帳單列表" at bounding box center [96, 132] width 177 height 44
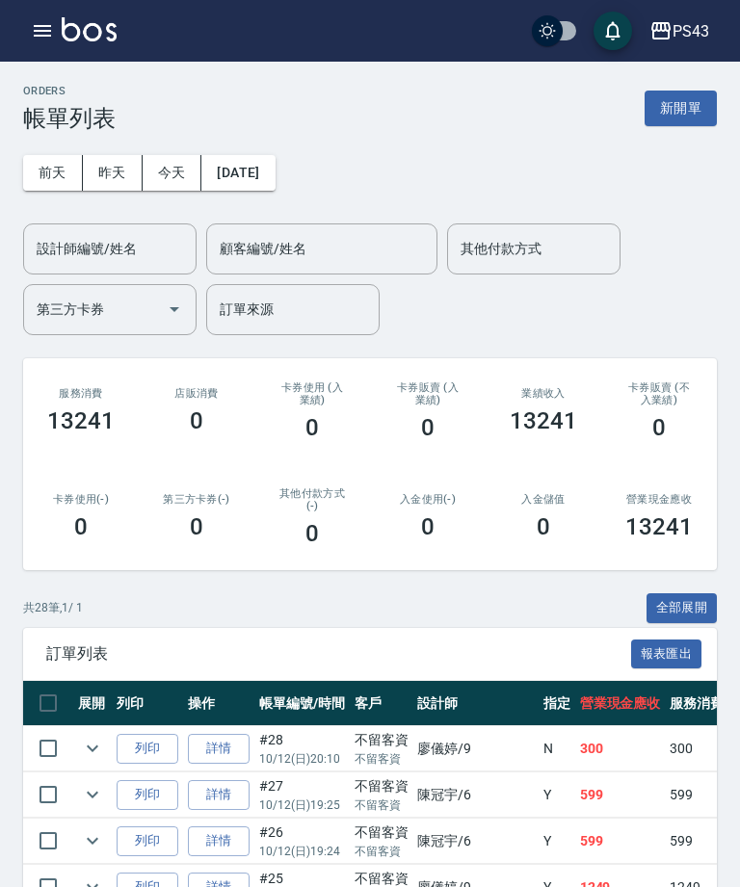
click at [32, 17] on button "button" at bounding box center [42, 31] width 39 height 39
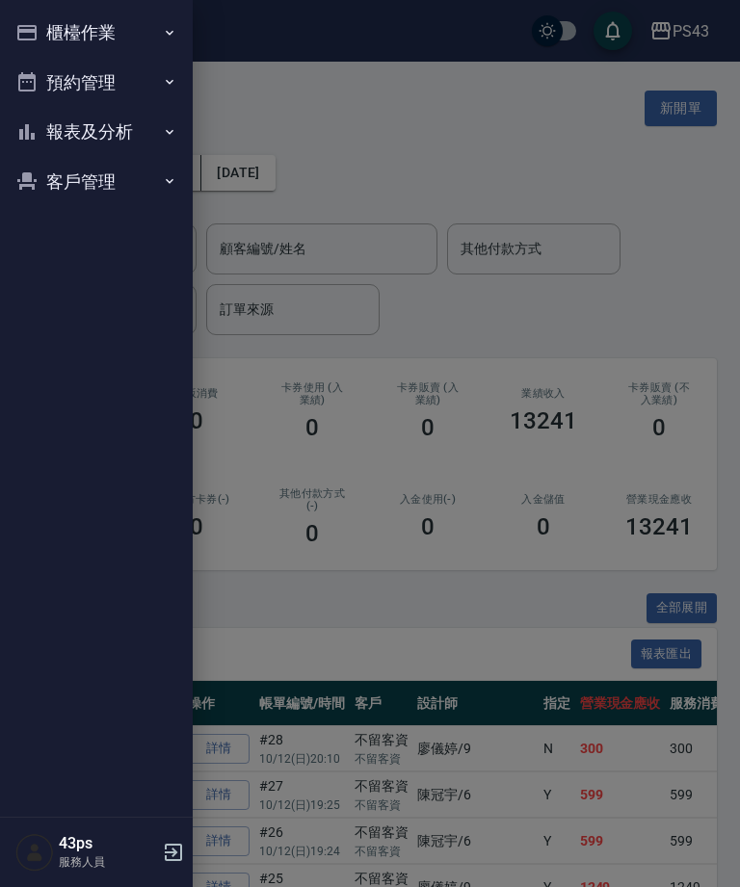
click at [29, 46] on button "櫃檯作業" at bounding box center [96, 33] width 177 height 50
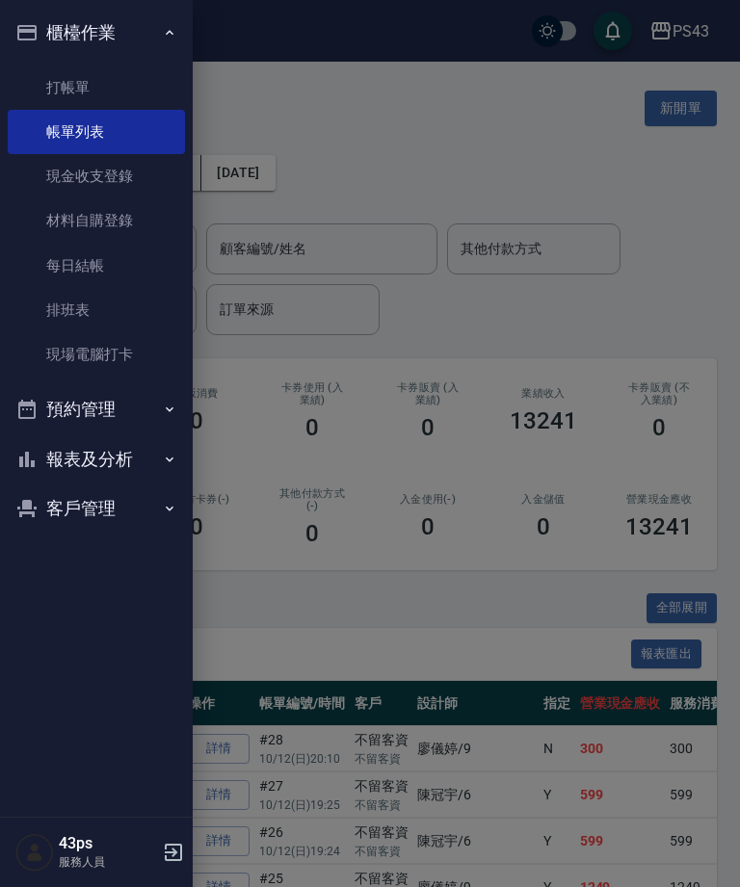
click at [72, 448] on button "報表及分析" at bounding box center [96, 459] width 177 height 50
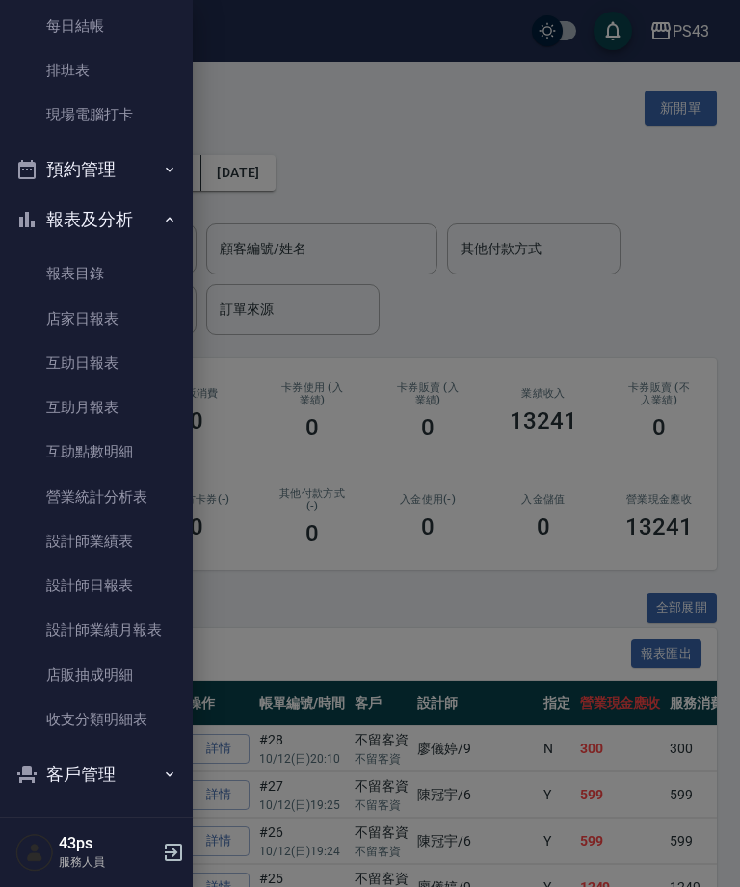
scroll to position [239, 0]
click at [81, 583] on link "設計師日報表" at bounding box center [96, 586] width 177 height 44
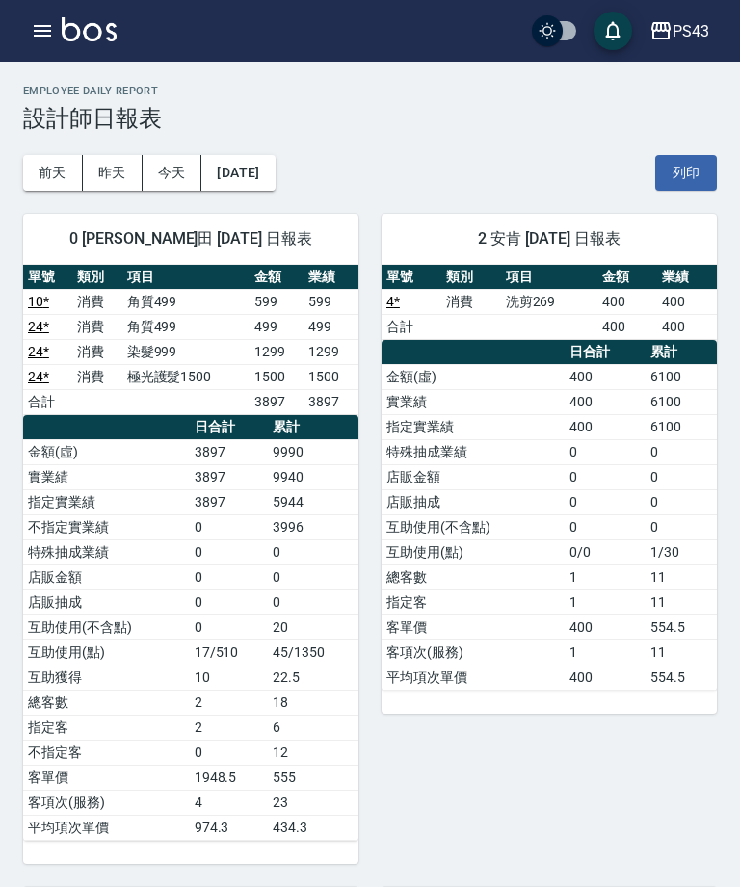
click at [111, 183] on button "昨天" at bounding box center [113, 173] width 60 height 36
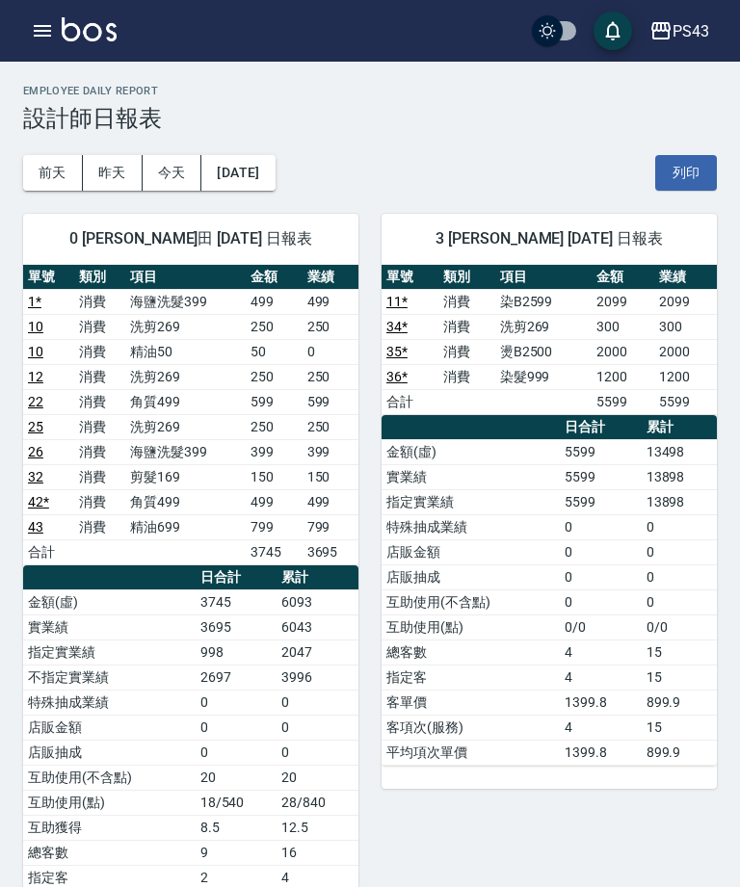
click at [160, 182] on button "今天" at bounding box center [173, 173] width 60 height 36
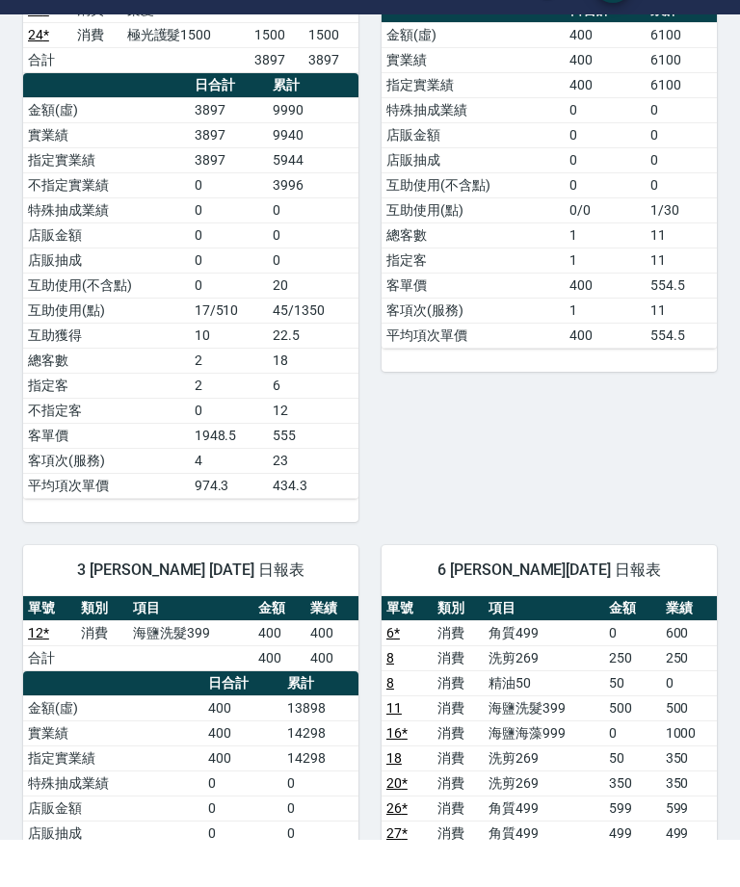
scroll to position [349, 0]
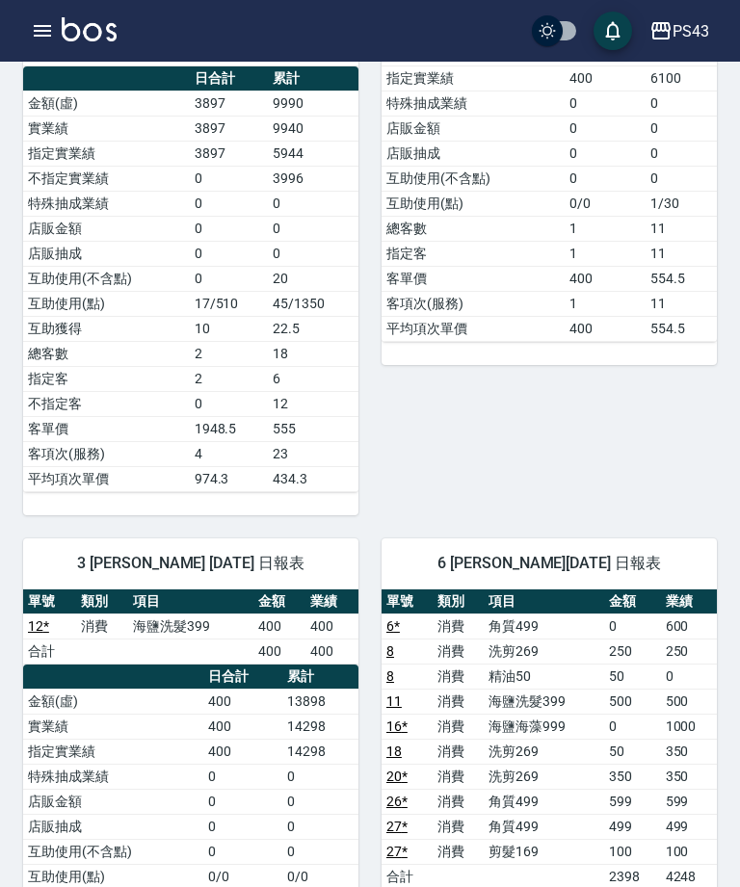
click at [32, 36] on icon "button" at bounding box center [42, 30] width 23 height 23
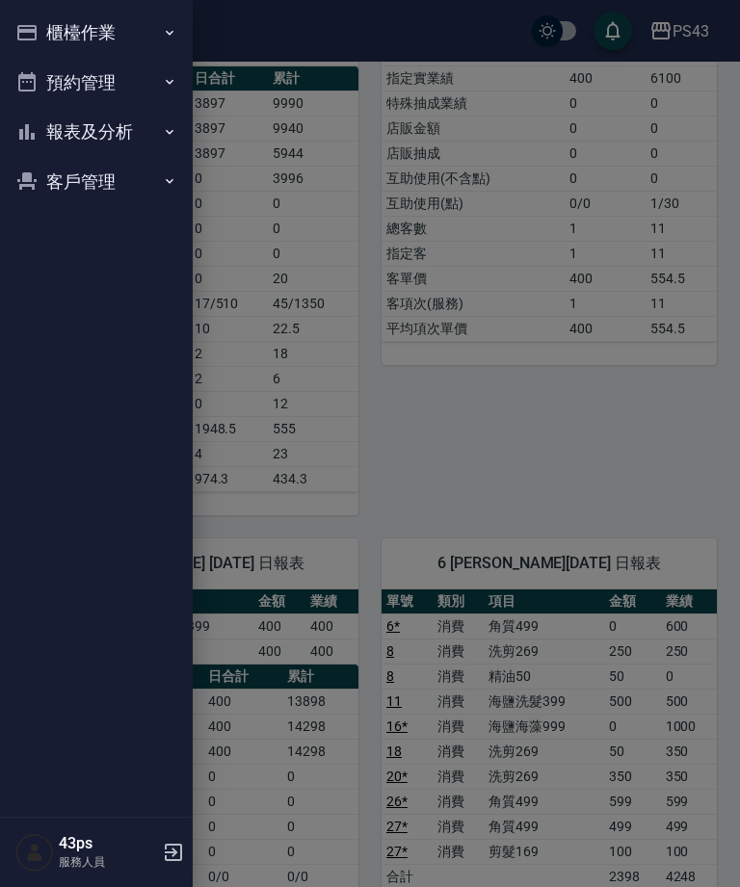
click at [80, 144] on button "報表及分析" at bounding box center [96, 132] width 177 height 50
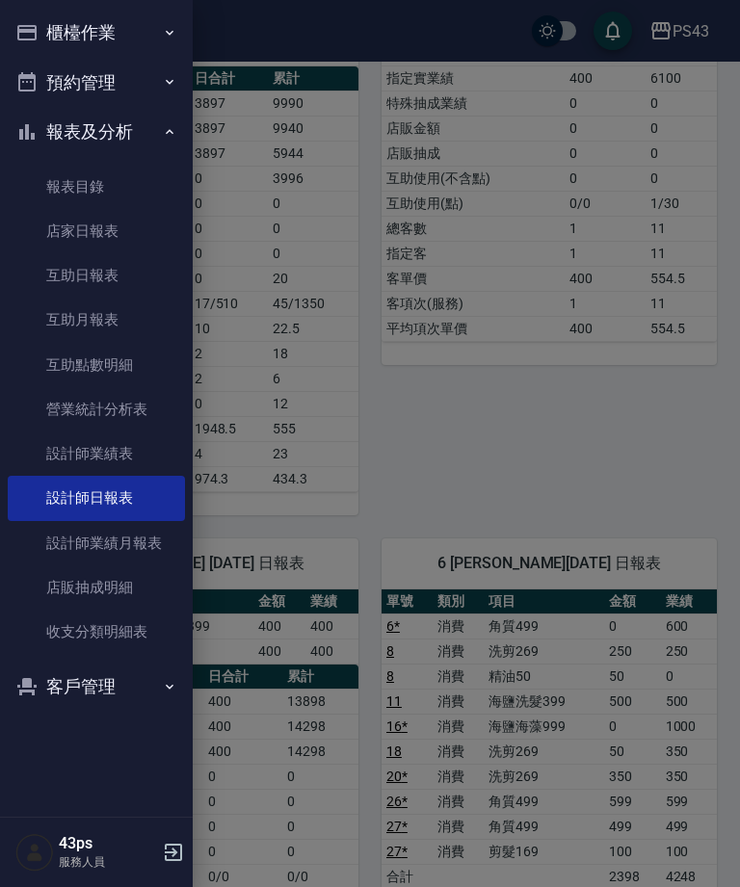
click at [61, 272] on link "互助日報表" at bounding box center [96, 275] width 177 height 44
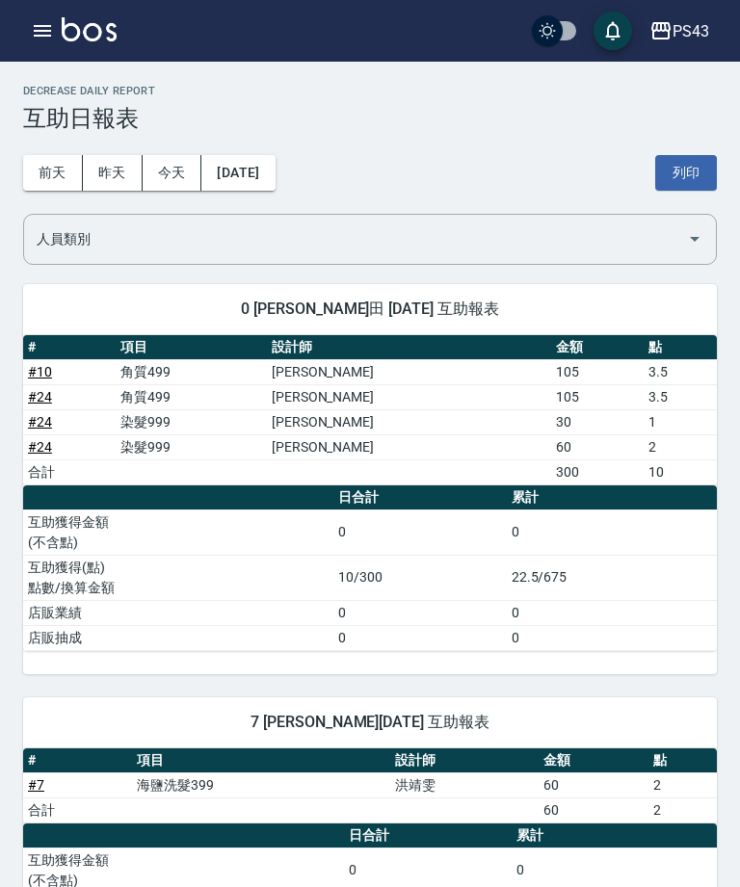
click at [112, 177] on button "昨天" at bounding box center [113, 173] width 60 height 36
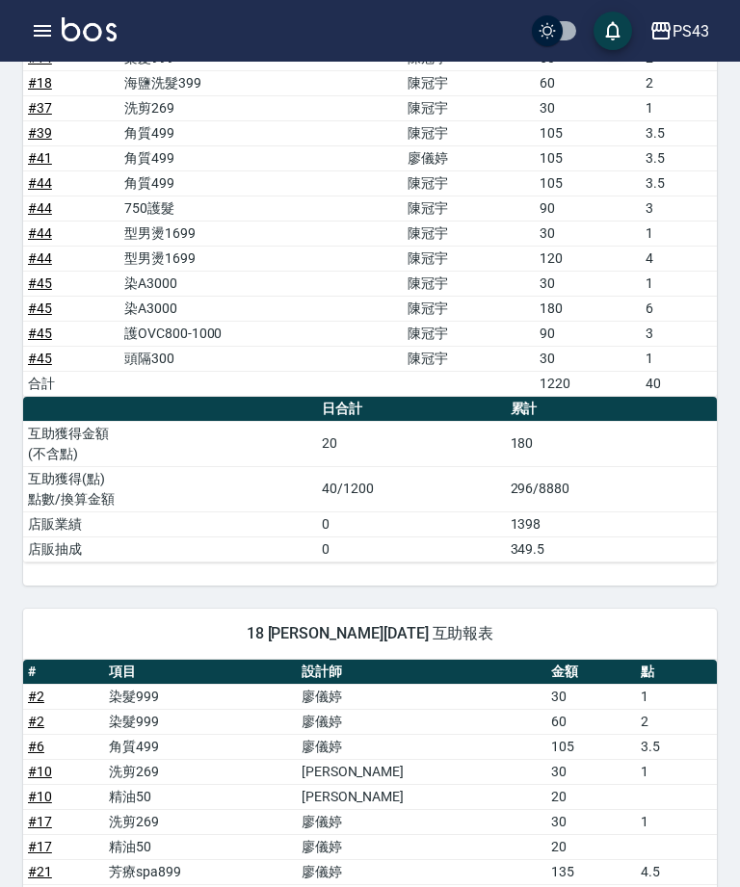
scroll to position [1726, 0]
